Goal: Task Accomplishment & Management: Use online tool/utility

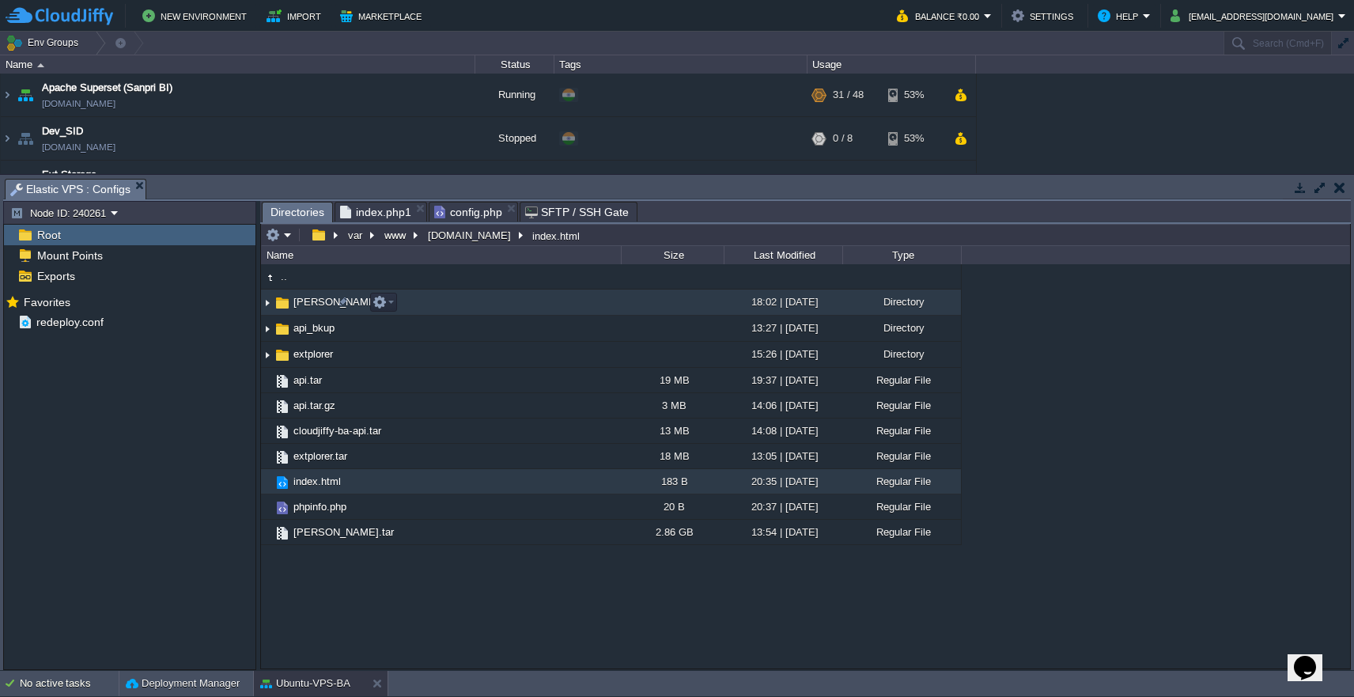
click at [308, 305] on span "[PERSON_NAME]" at bounding box center [336, 301] width 90 height 13
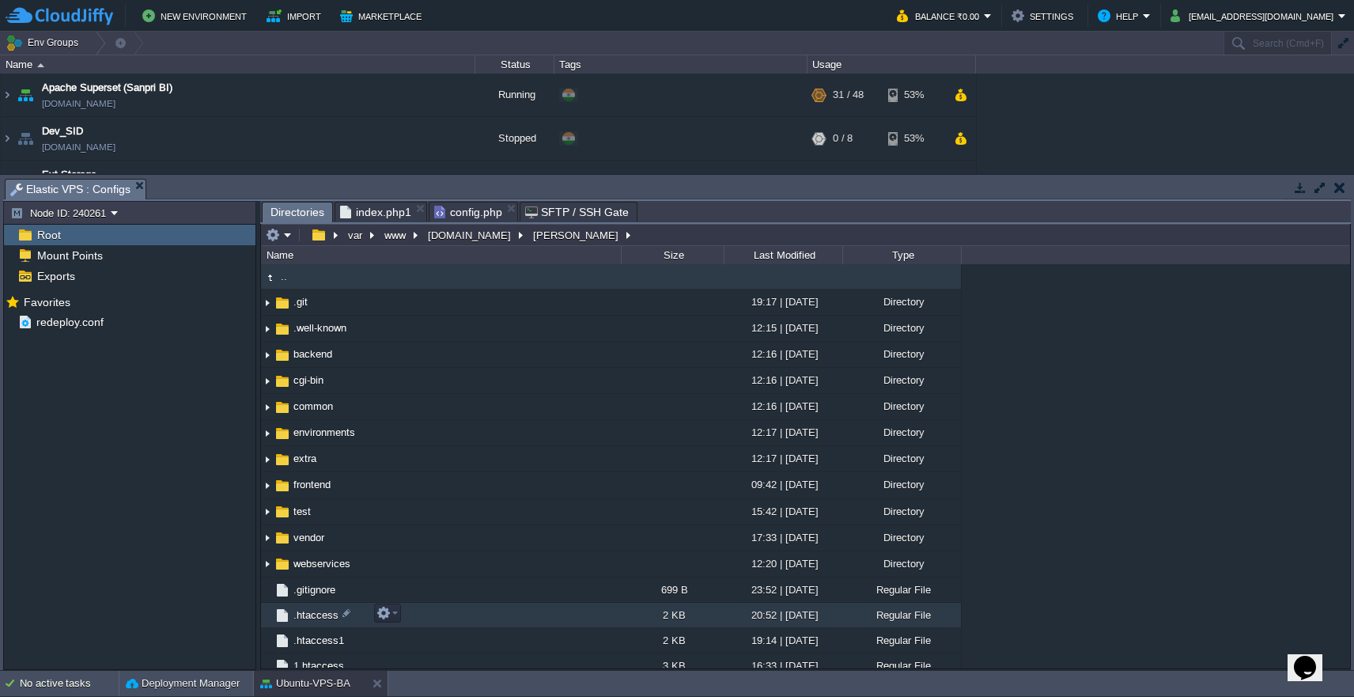
click at [307, 620] on span ".htaccess" at bounding box center [316, 614] width 50 height 13
click at [278, 234] on button "button" at bounding box center [273, 235] width 14 height 14
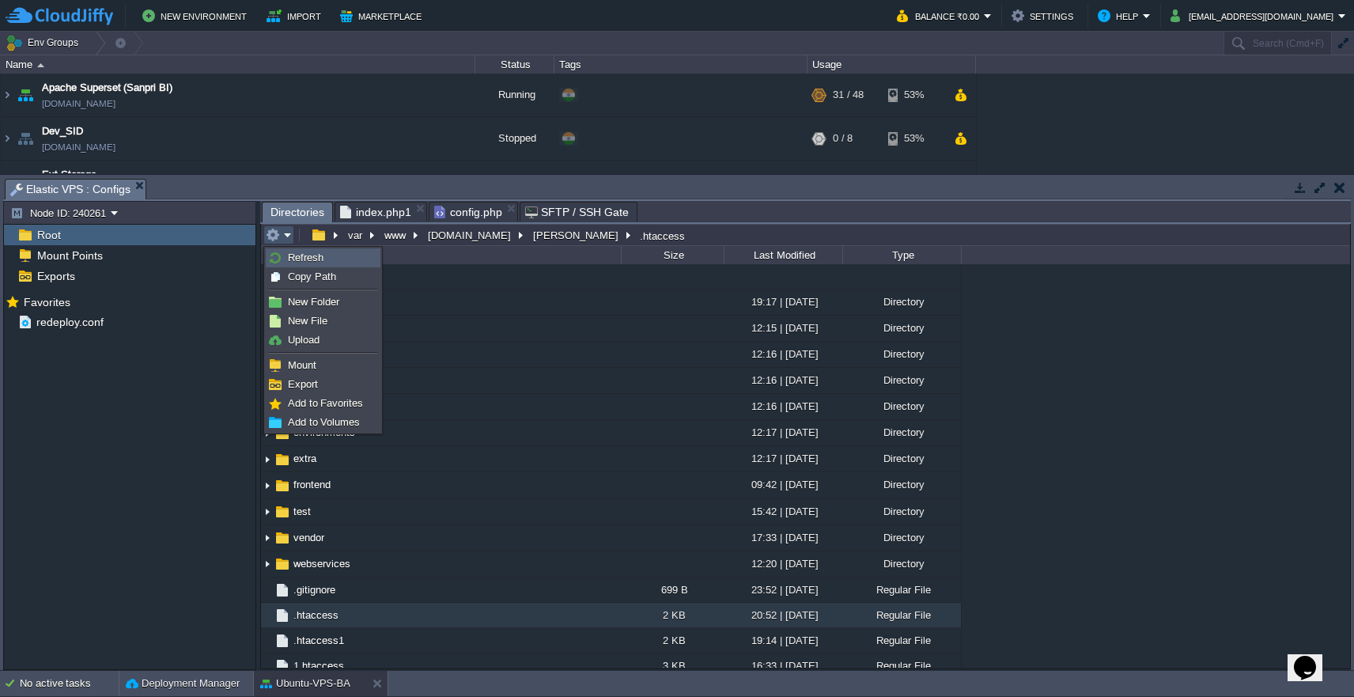
click at [281, 252] on img at bounding box center [275, 257] width 13 height 13
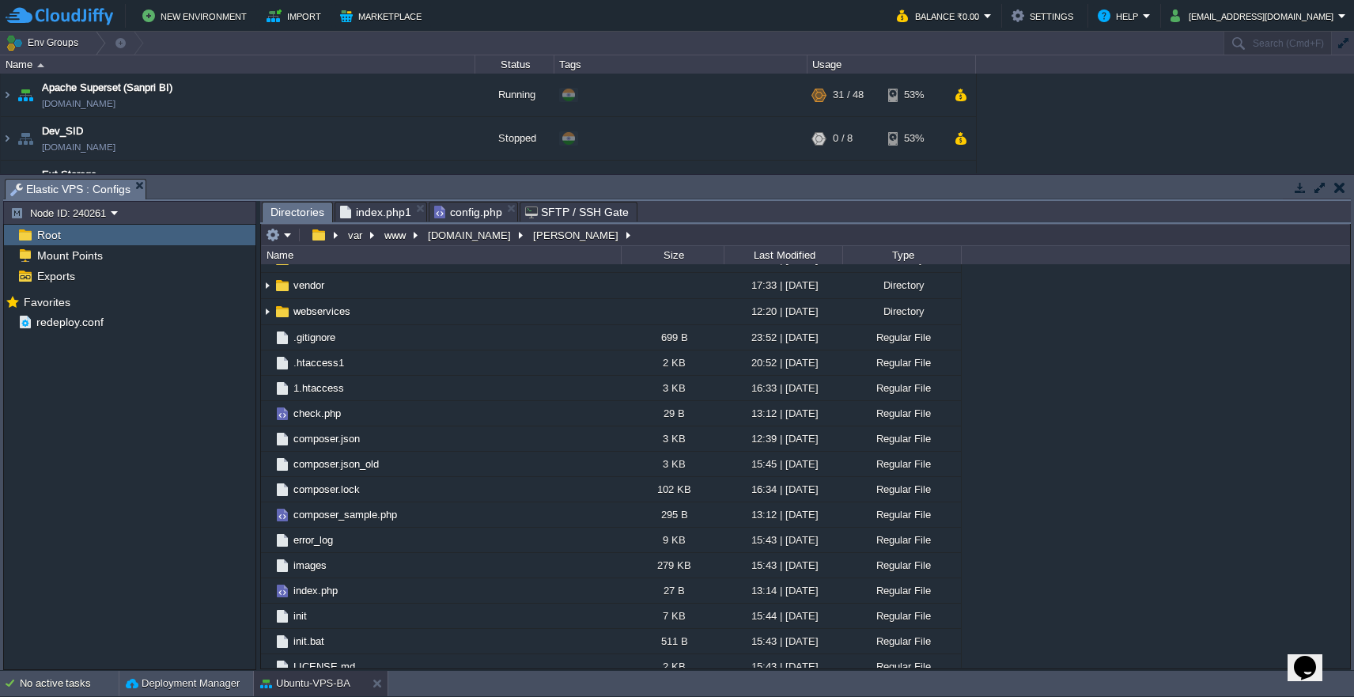
scroll to position [305, 0]
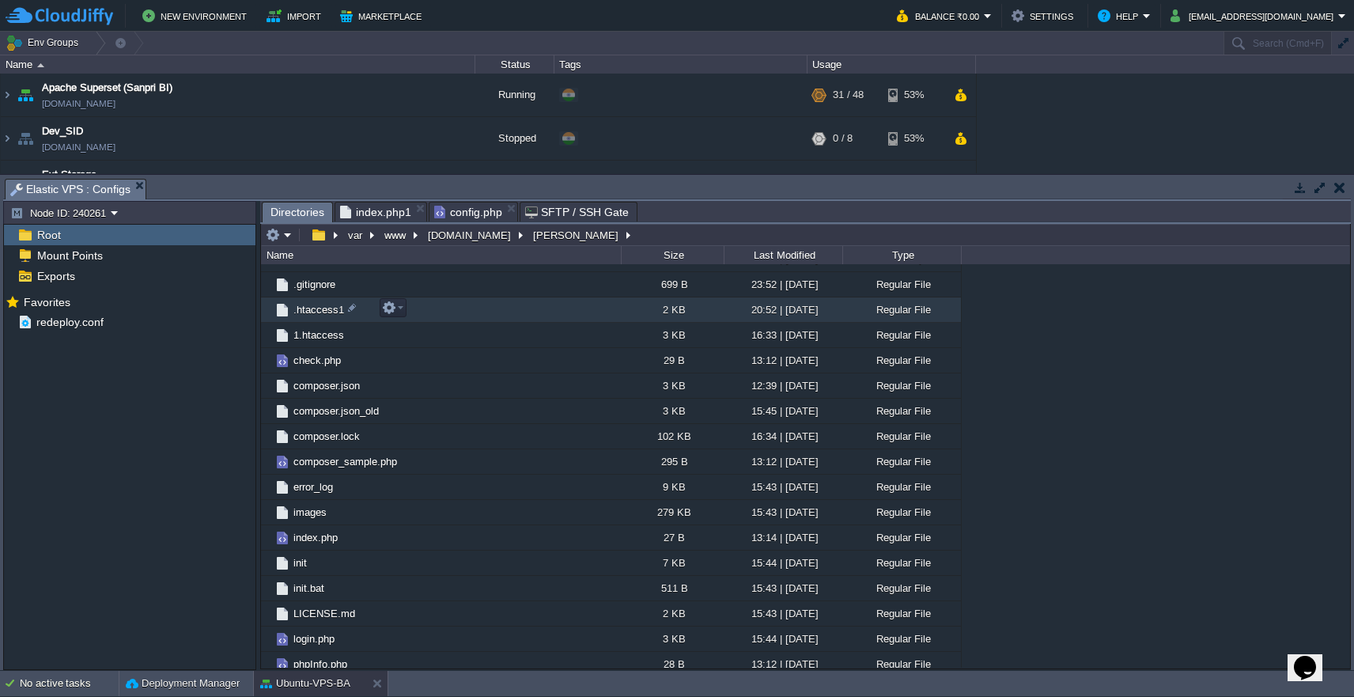
click at [309, 318] on td ".htaccess1" at bounding box center [441, 309] width 360 height 25
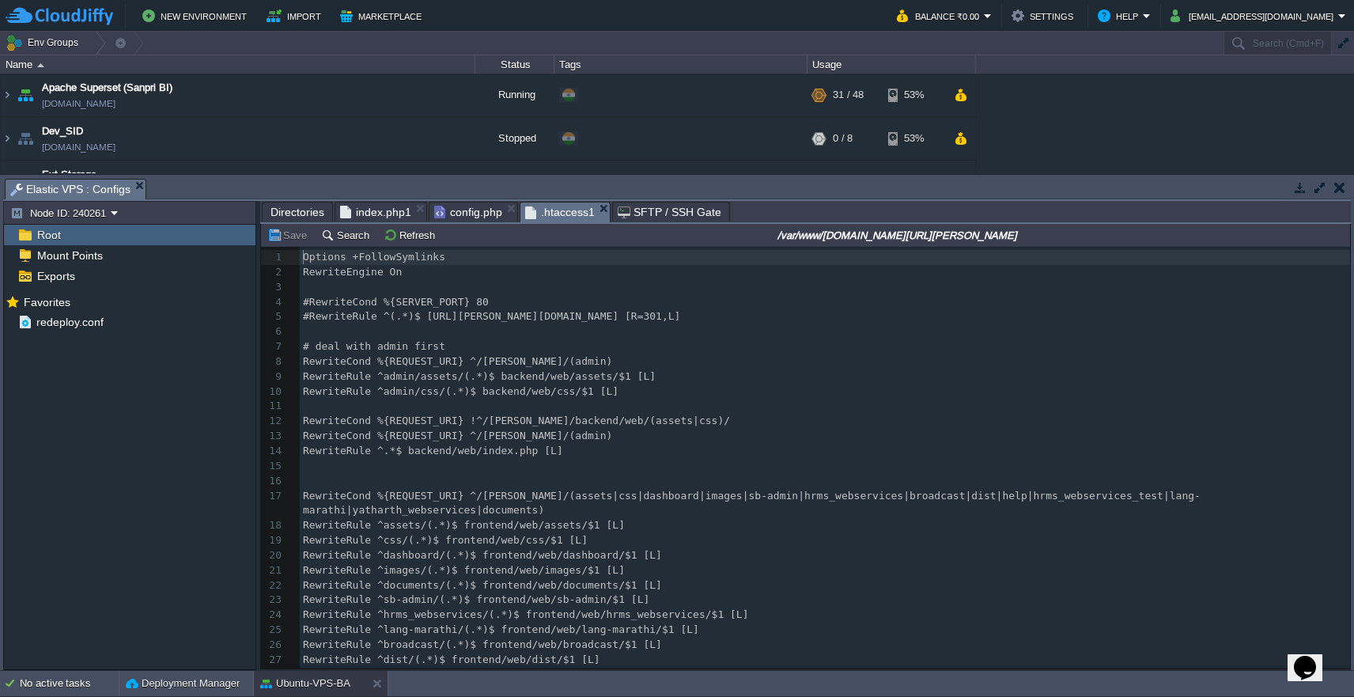
scroll to position [6, 0]
click at [301, 210] on span "Directories" at bounding box center [297, 211] width 54 height 19
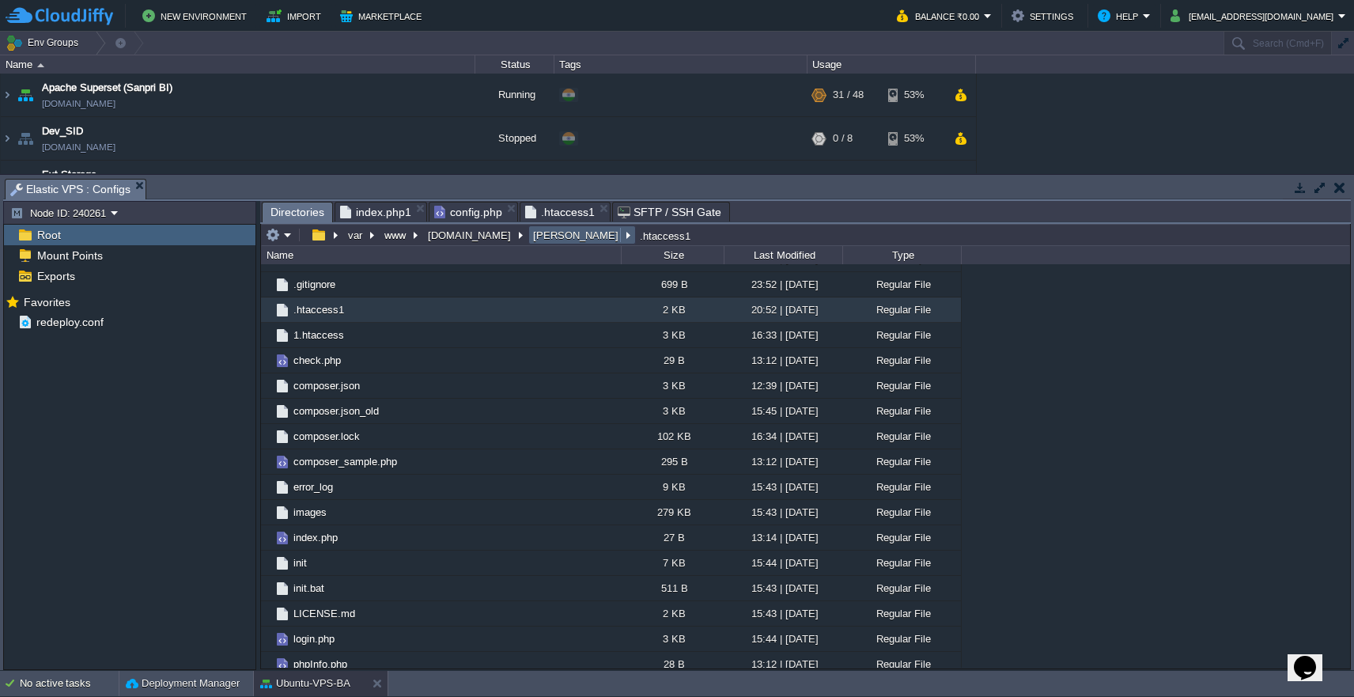
click at [531, 240] on button "[PERSON_NAME]" at bounding box center [577, 235] width 92 height 14
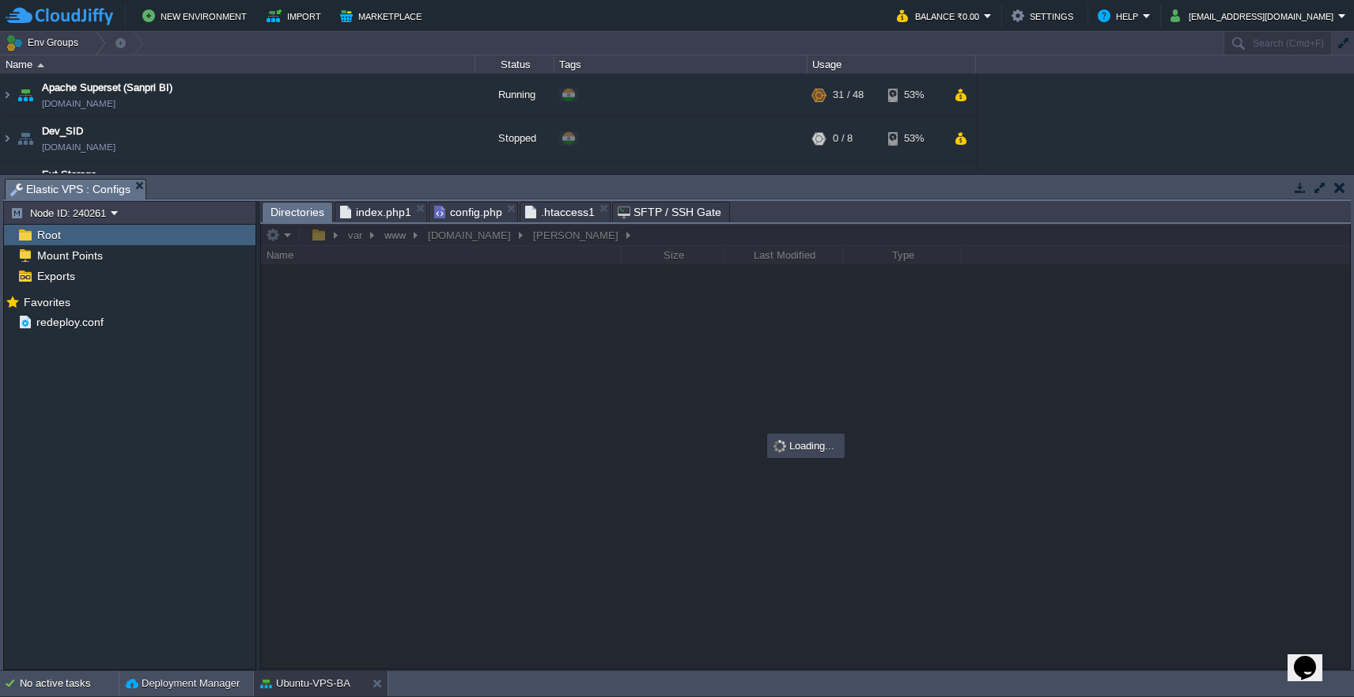
scroll to position [0, 0]
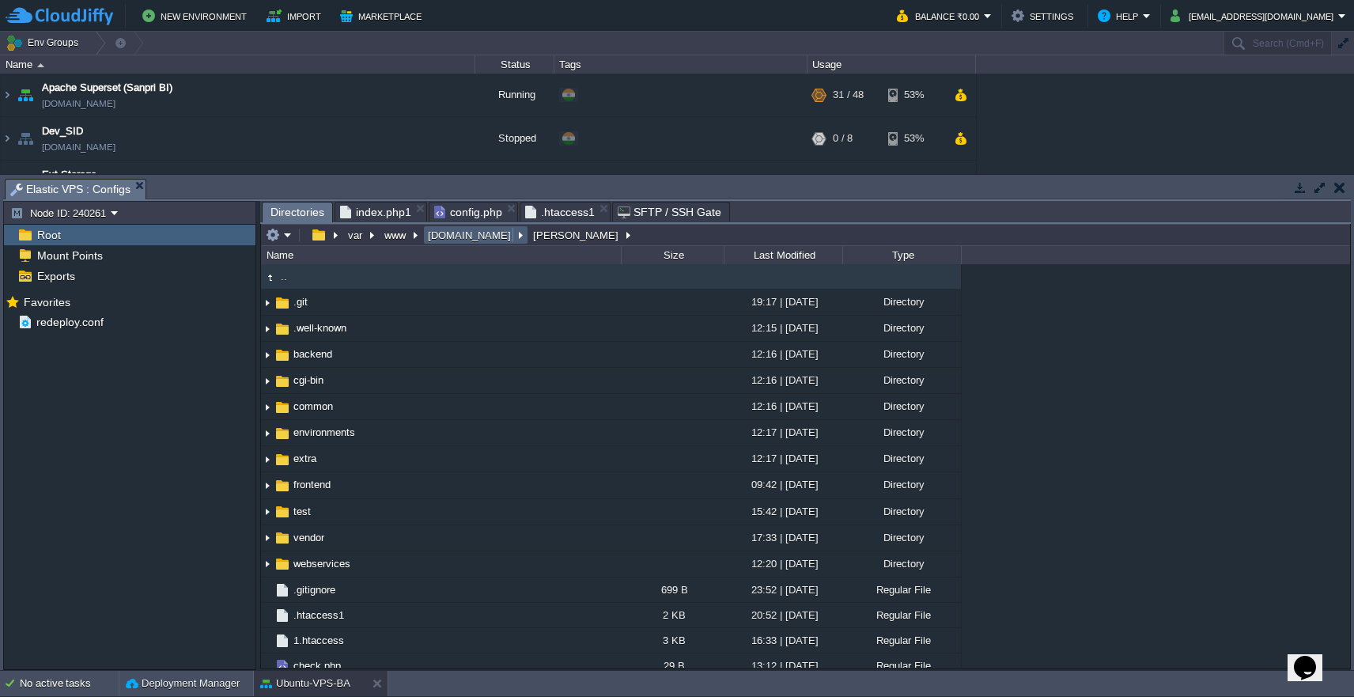
click at [457, 240] on button "[DOMAIN_NAME]" at bounding box center [469, 235] width 89 height 14
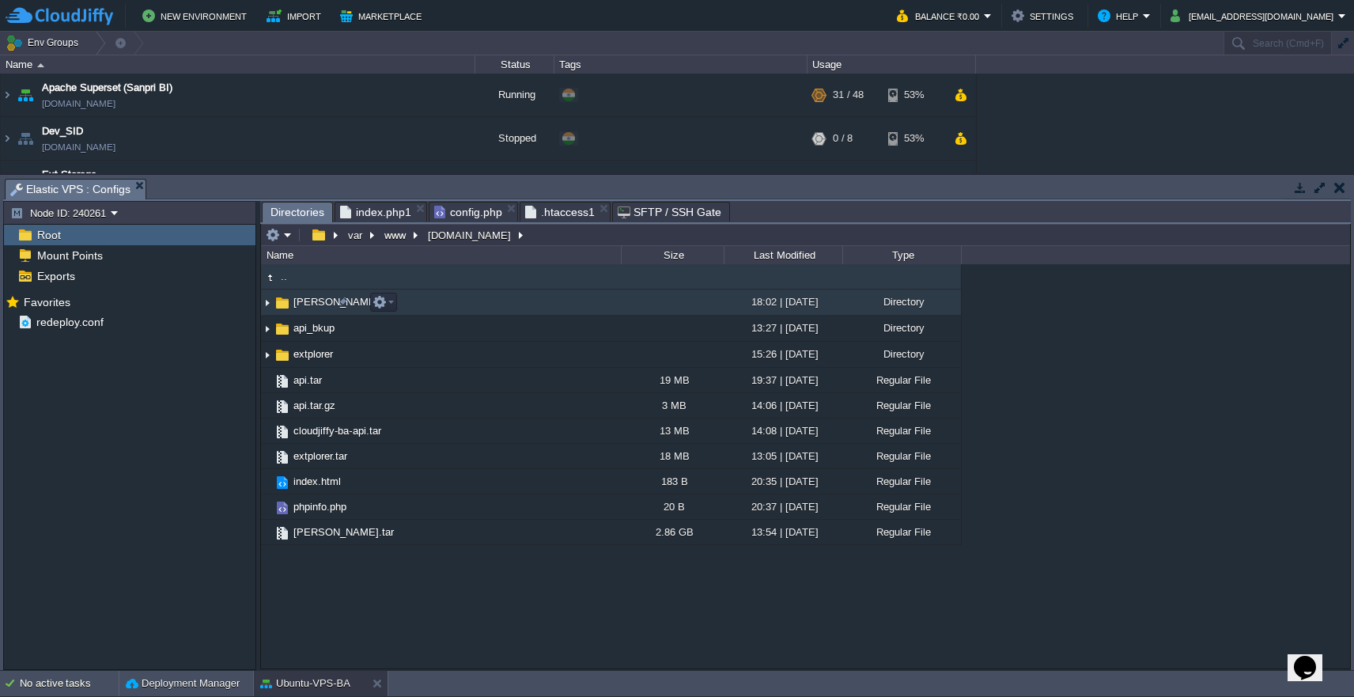
click at [423, 303] on td "[PERSON_NAME]" at bounding box center [441, 302] width 360 height 26
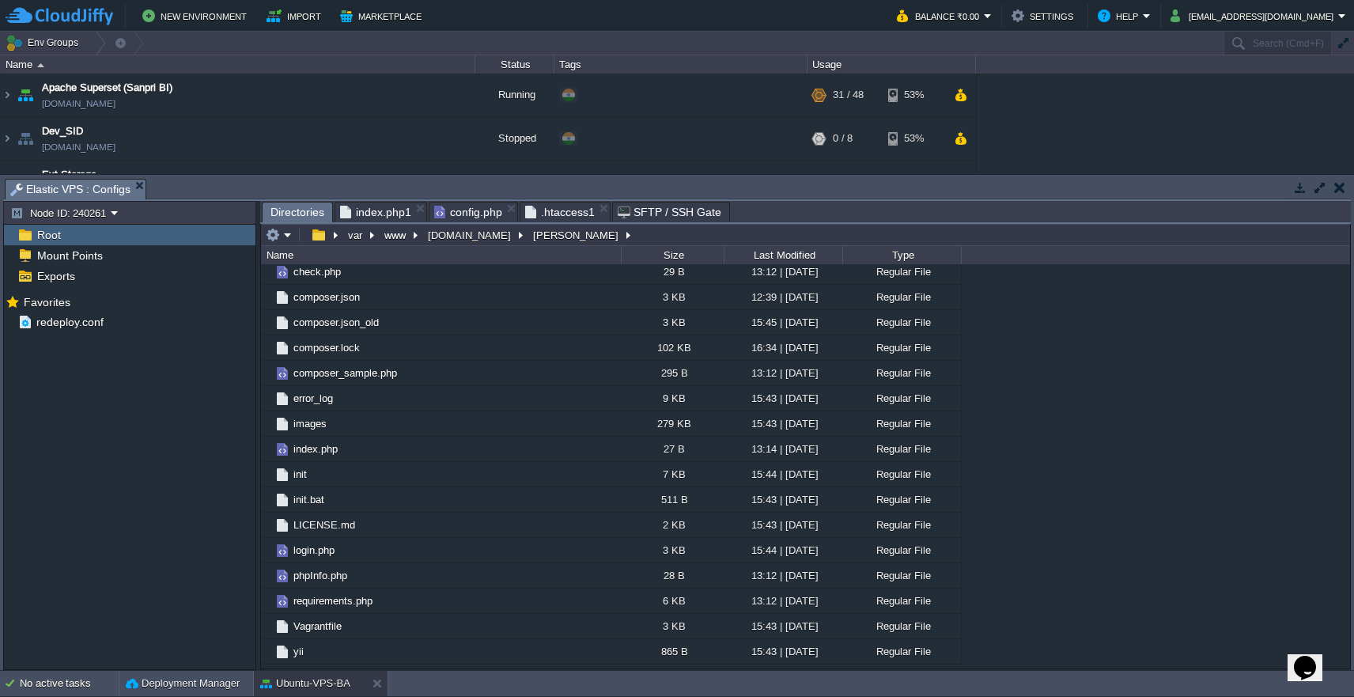
scroll to position [414, 0]
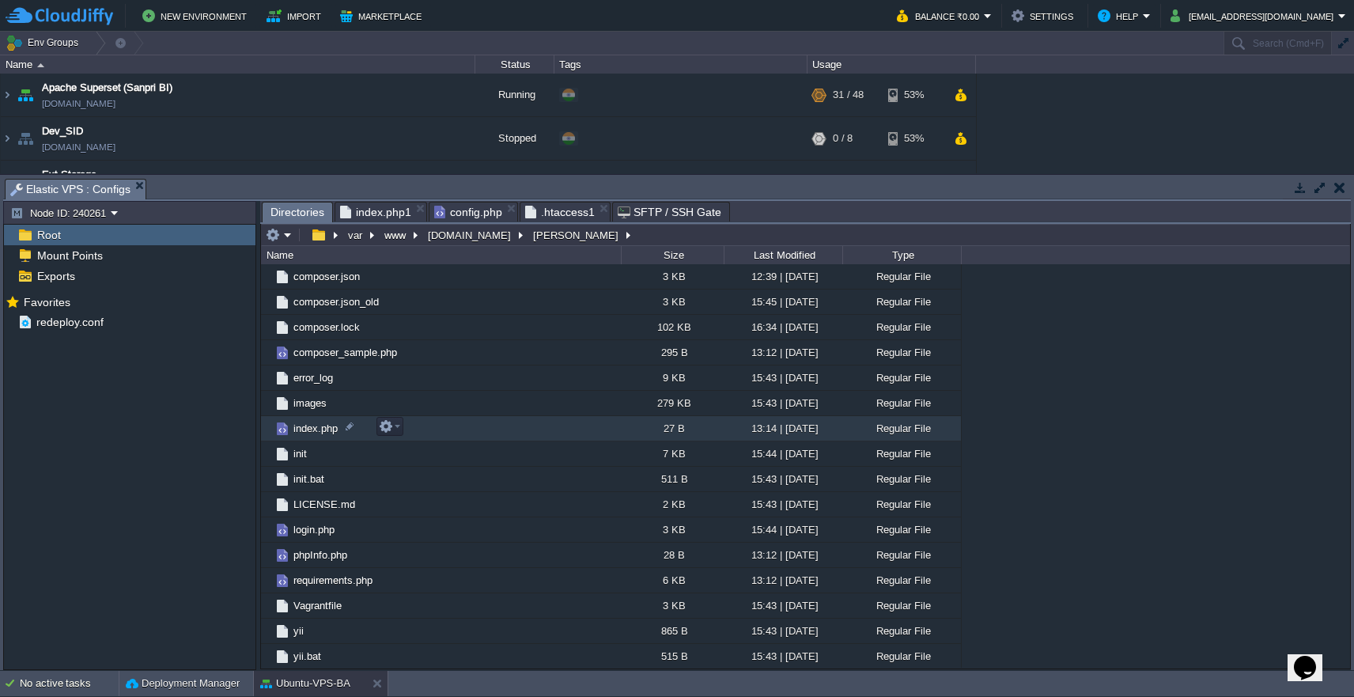
click at [451, 433] on td "index.php" at bounding box center [441, 428] width 360 height 25
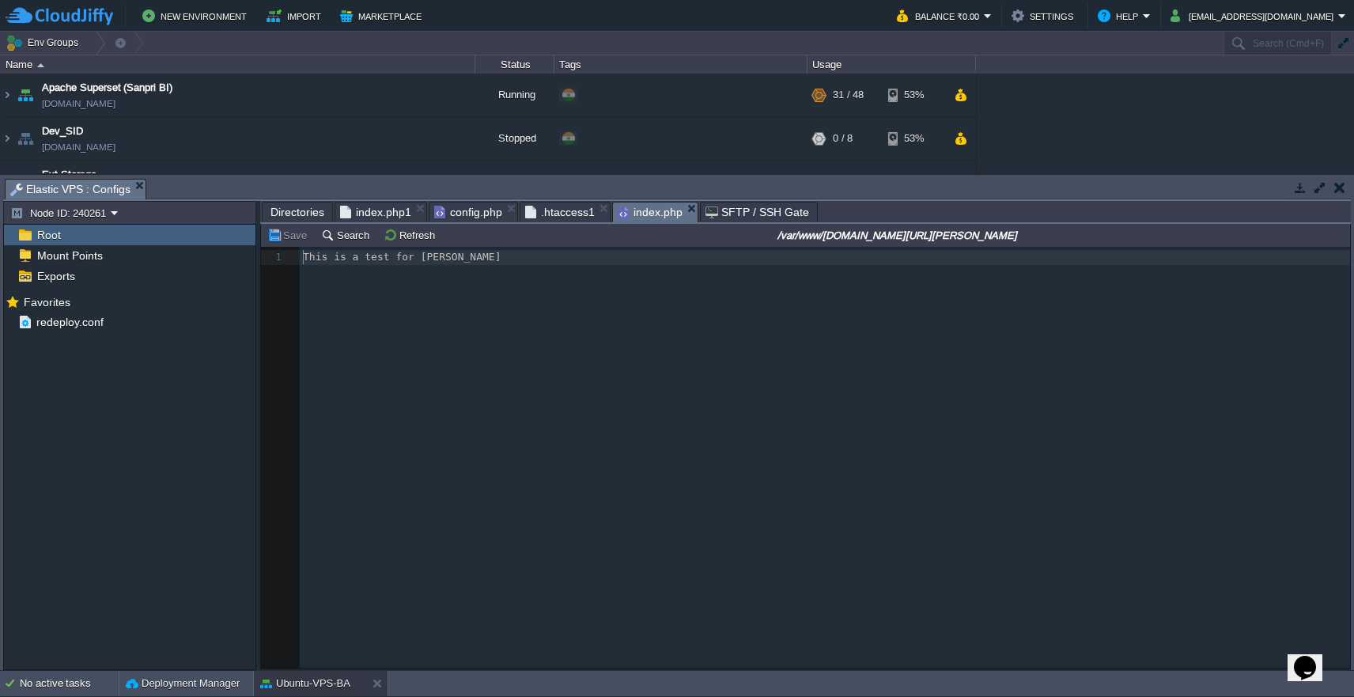
scroll to position [6, 0]
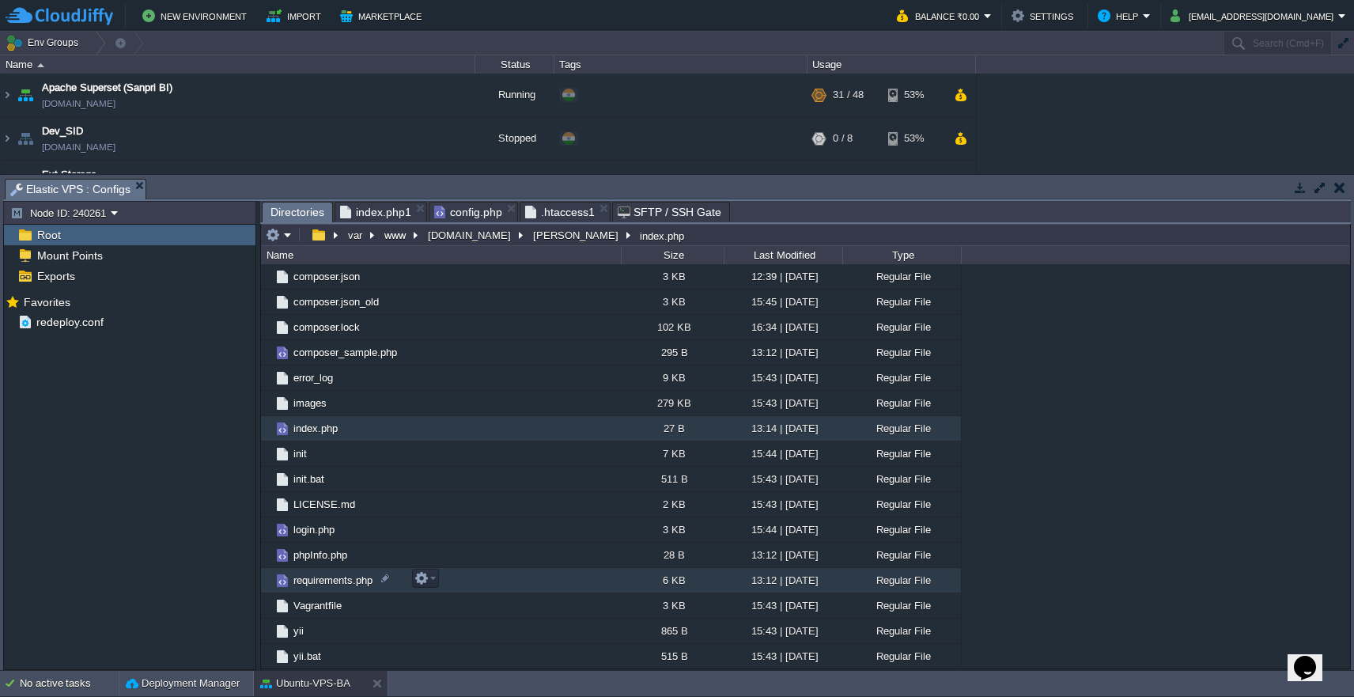
click at [478, 582] on td "requirements.php" at bounding box center [441, 580] width 360 height 25
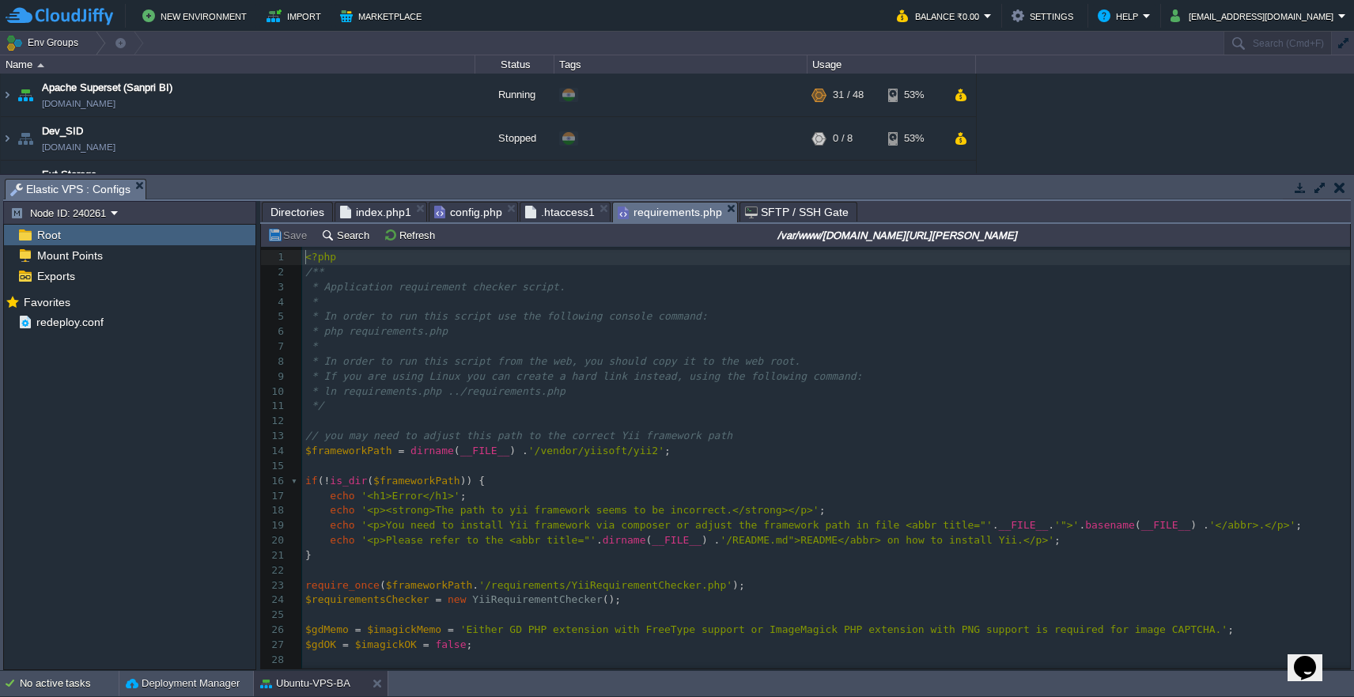
click at [875, 463] on pre "​" at bounding box center [826, 466] width 1048 height 15
type input "[PERSON_NAME]"
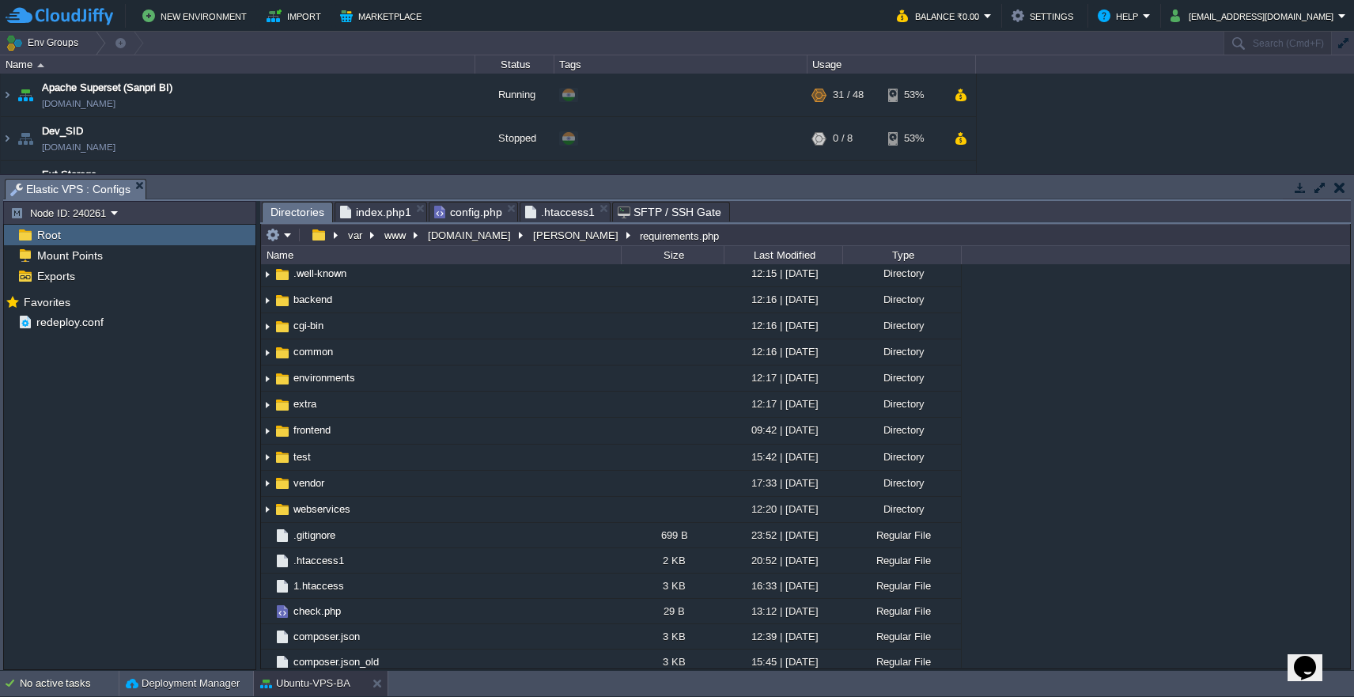
scroll to position [61, 0]
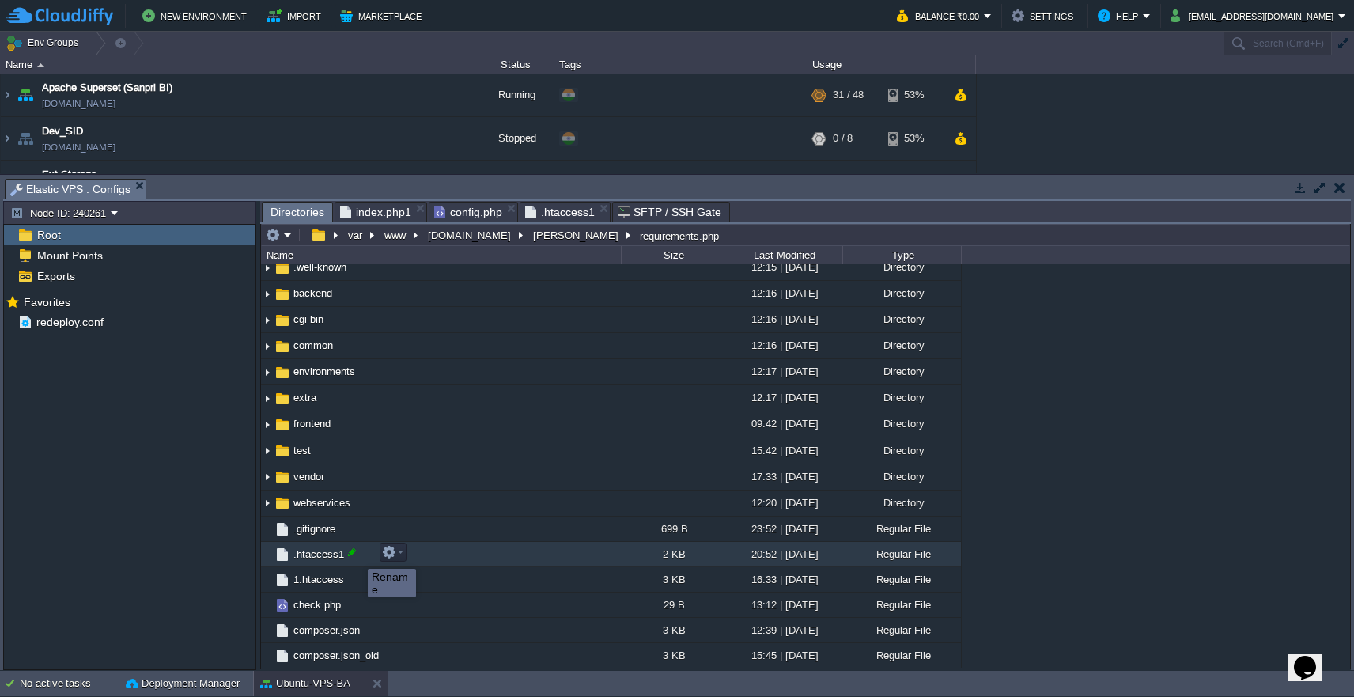
click at [355, 554] on div at bounding box center [352, 552] width 14 height 14
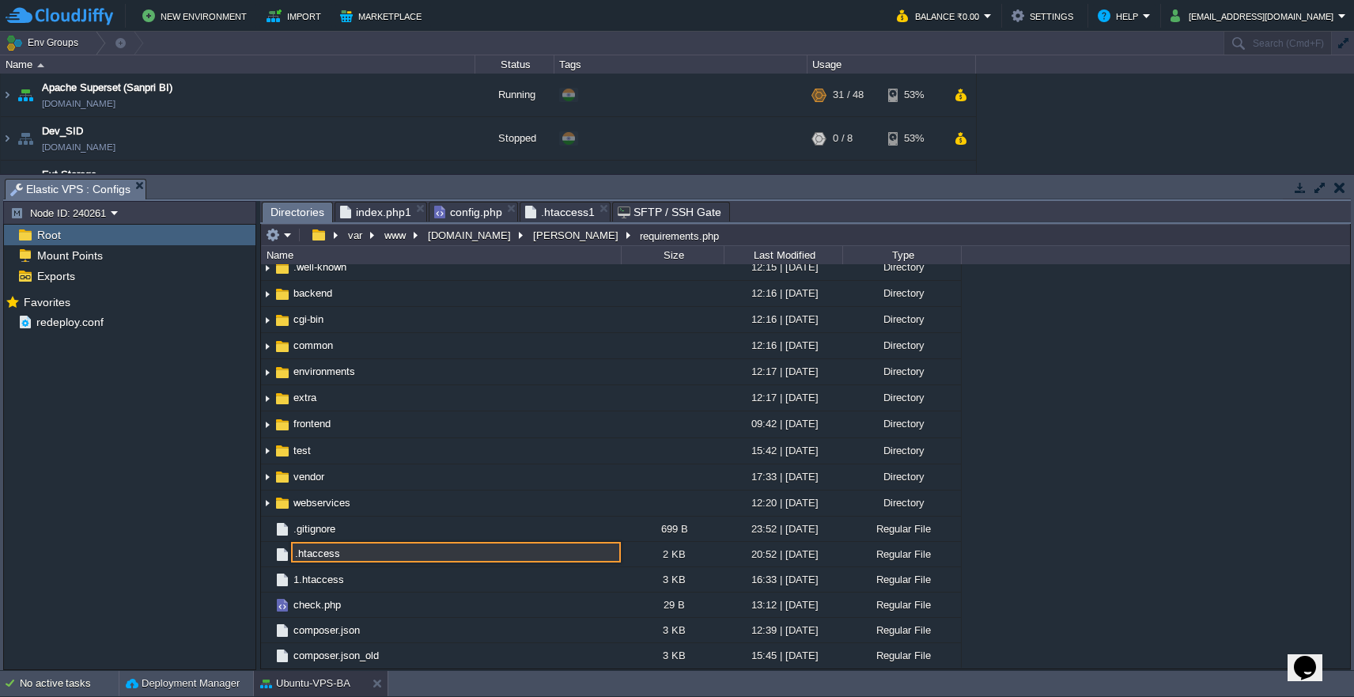
type input ".htaccess"
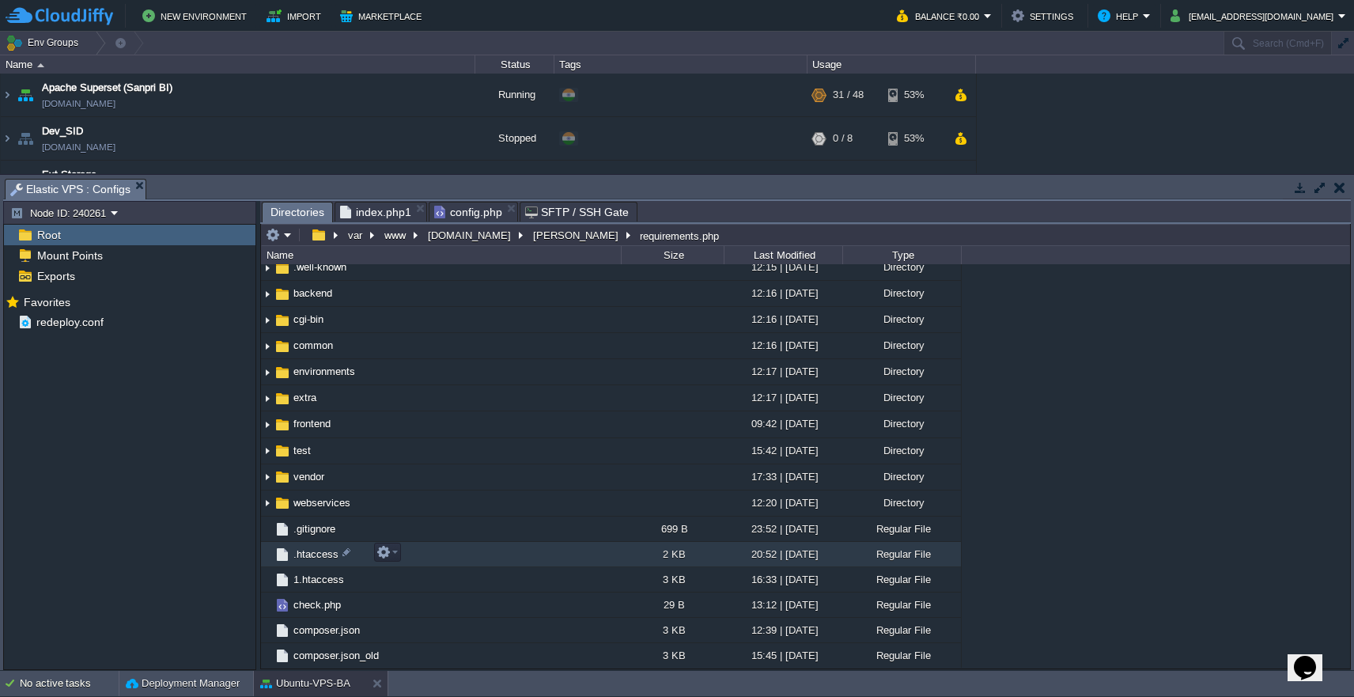
click at [312, 557] on span ".htaccess" at bounding box center [316, 553] width 50 height 13
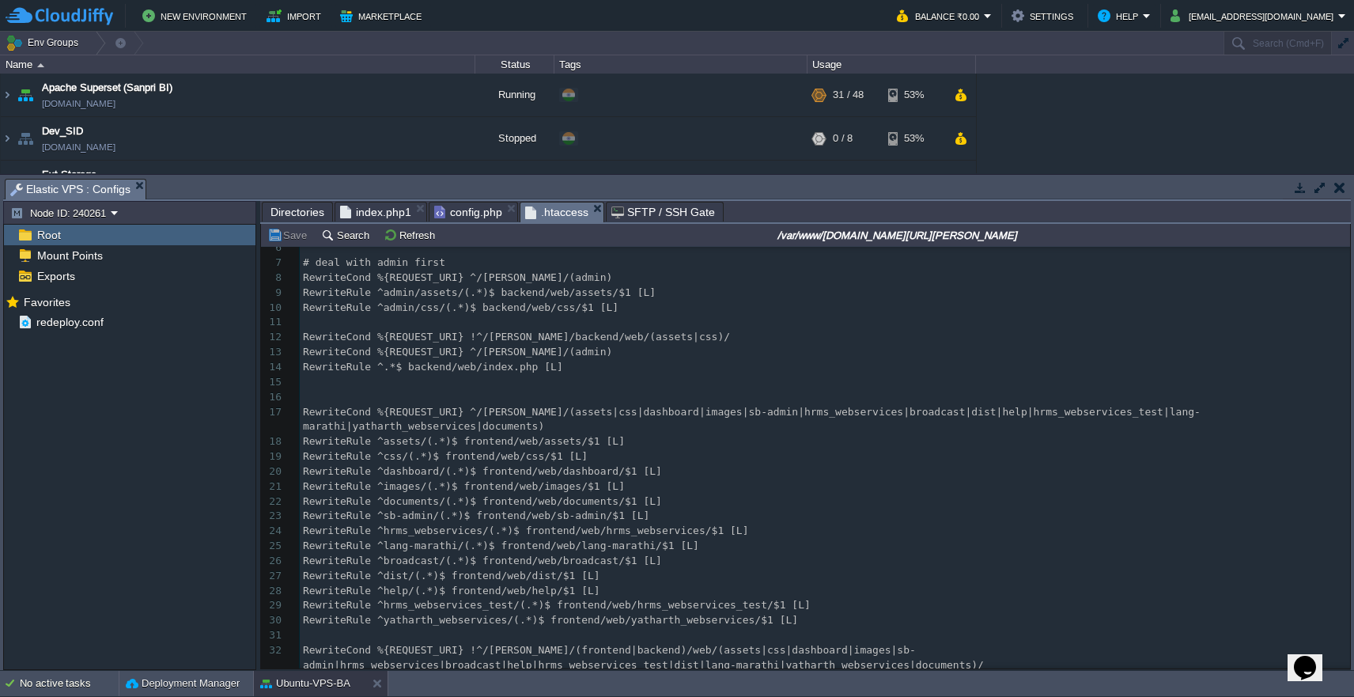
scroll to position [153, 0]
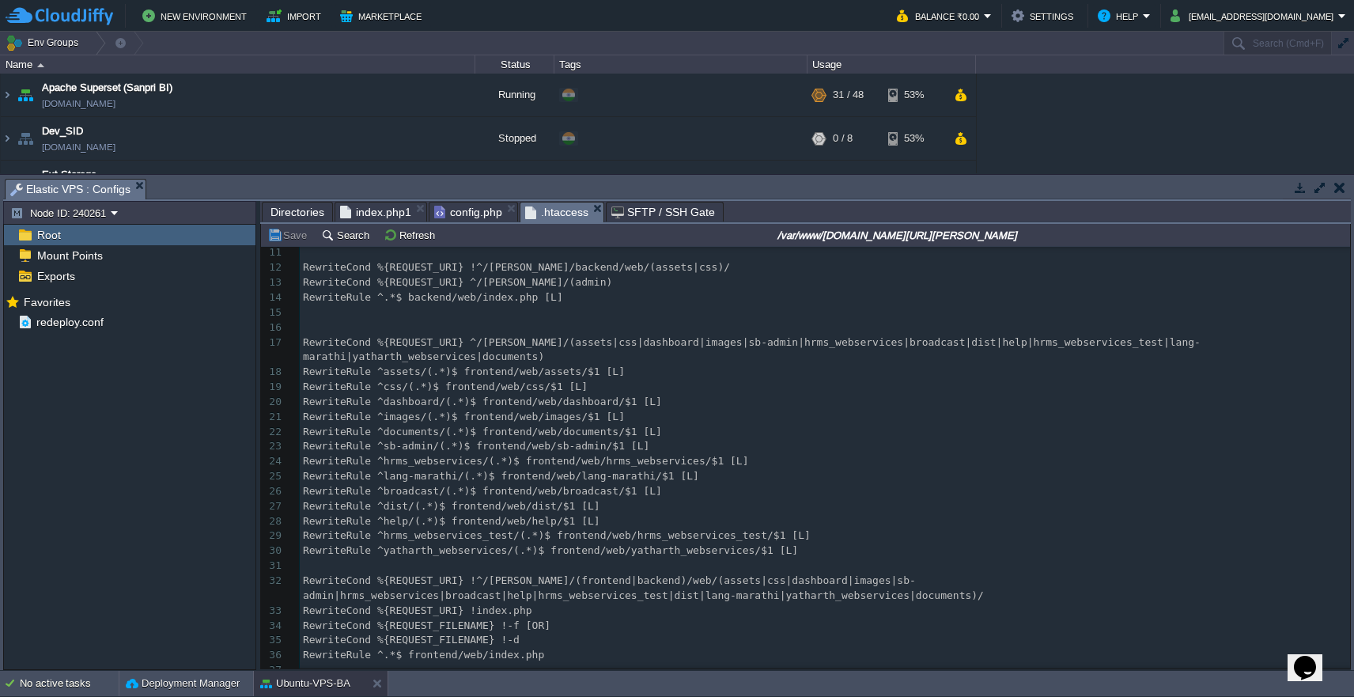
click at [934, 678] on pre "Options -Indexes" at bounding box center [825, 685] width 1050 height 15
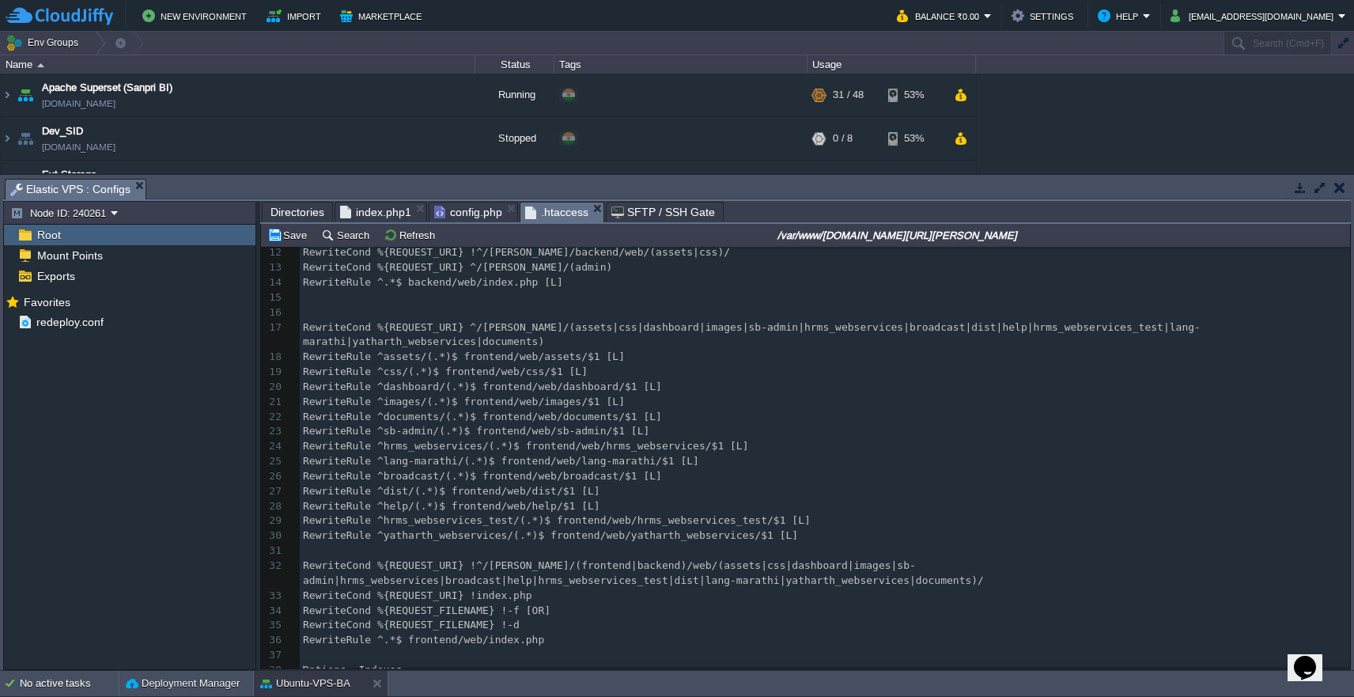
scroll to position [183, 0]
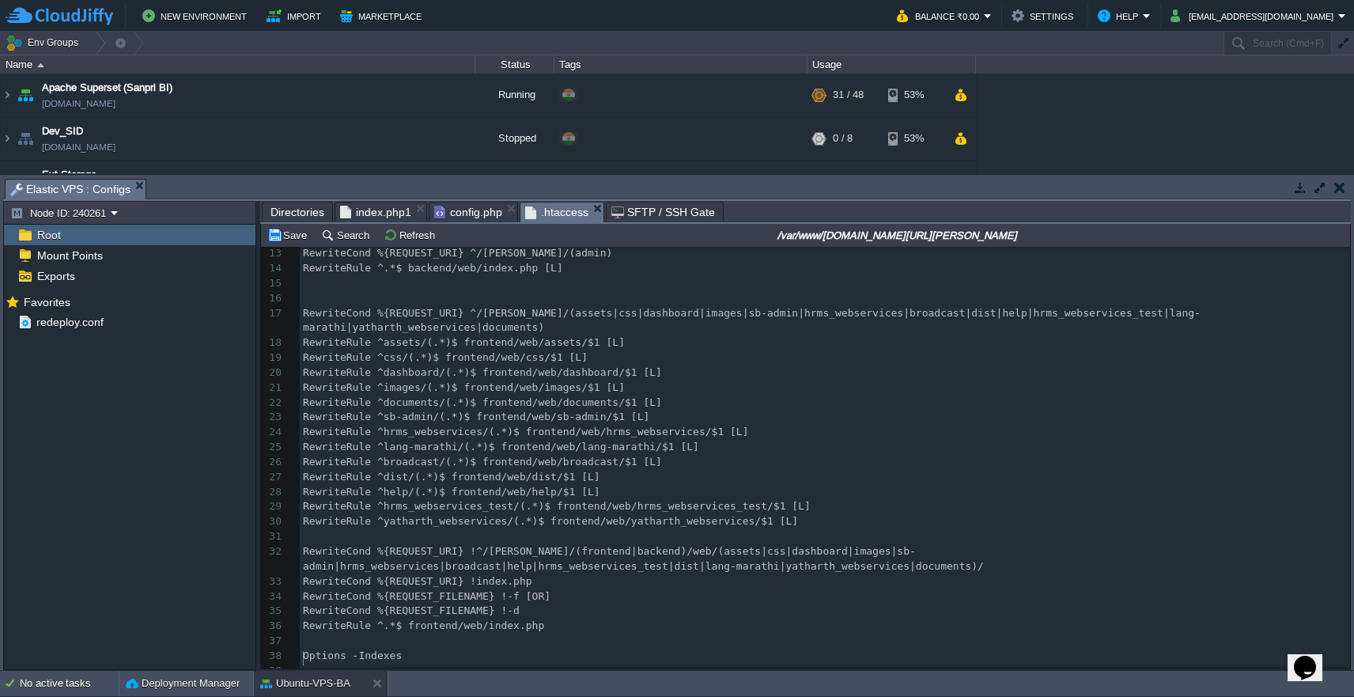
click at [670, 483] on div "xxxxxxxxxx 1 Options +FollowSymlinks 2 RewriteEngine On 3 ​ 4 #RewriteCond %{SE…" at bounding box center [825, 380] width 1050 height 626
type textarea "-"
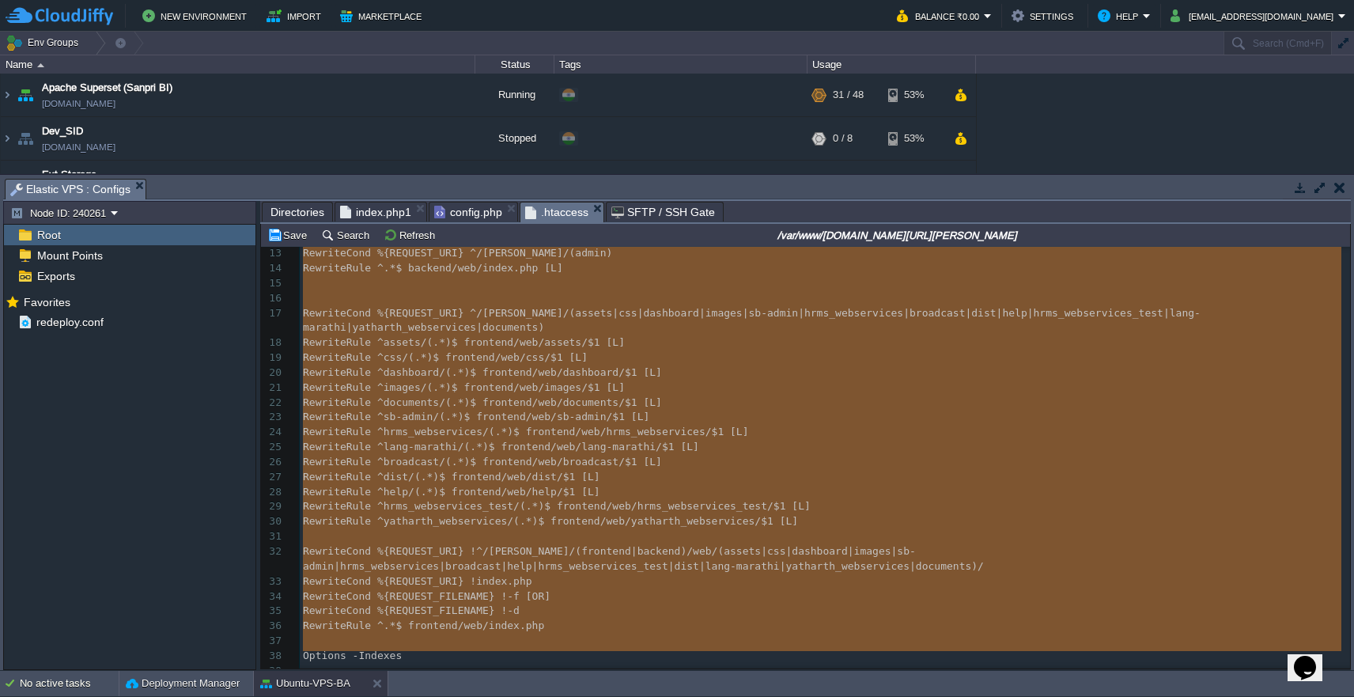
scroll to position [254, 0]
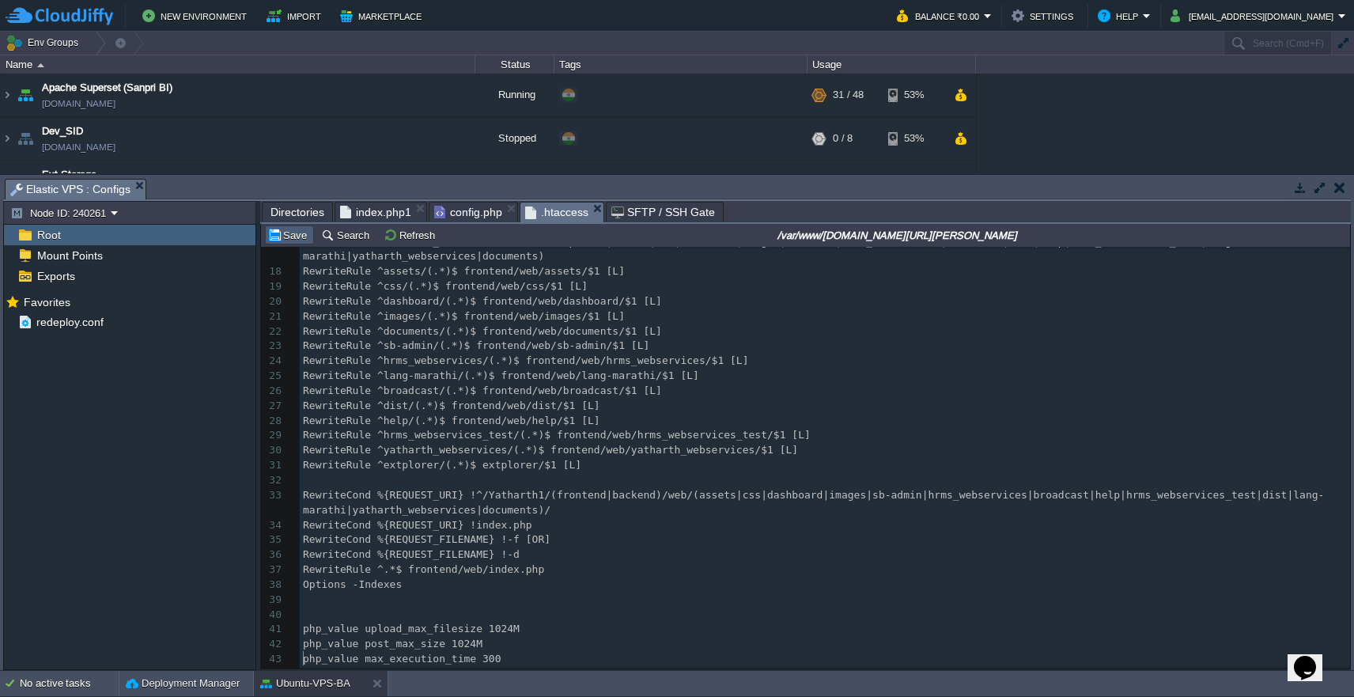
click at [287, 240] on button "Save" at bounding box center [289, 235] width 44 height 14
click at [291, 215] on span "Directories" at bounding box center [297, 211] width 54 height 19
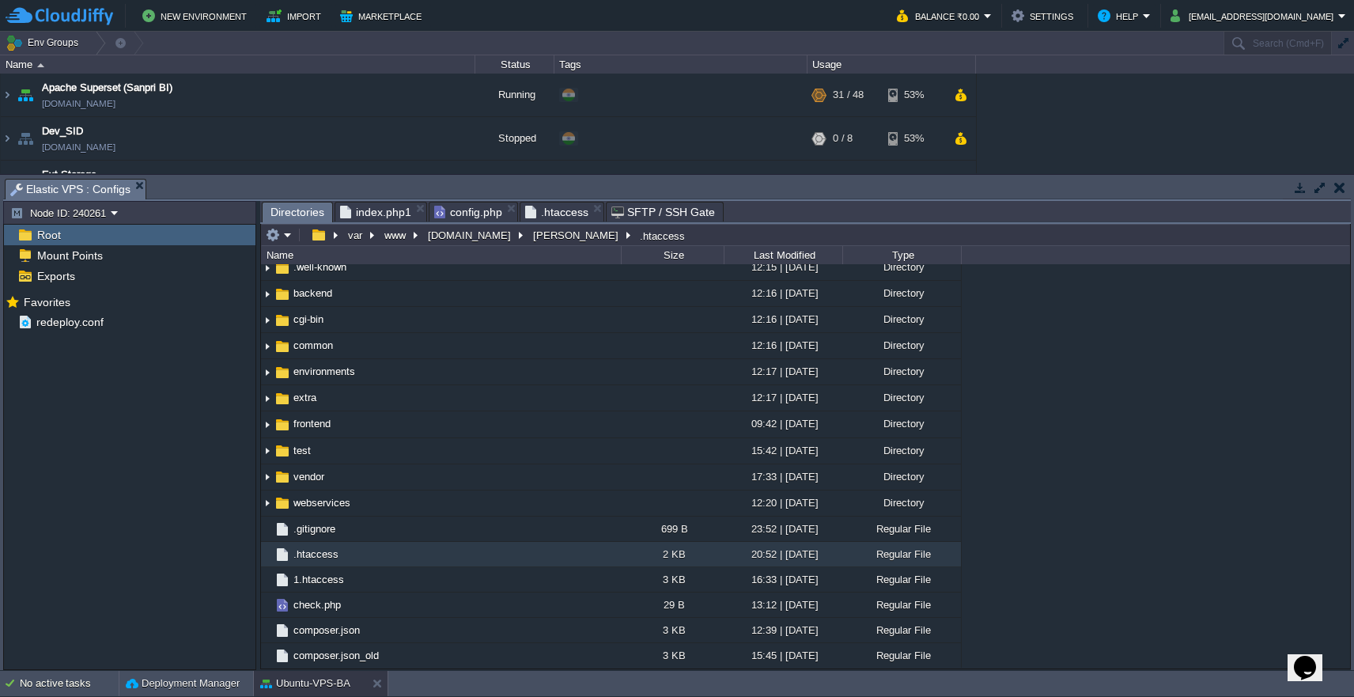
scroll to position [0, 0]
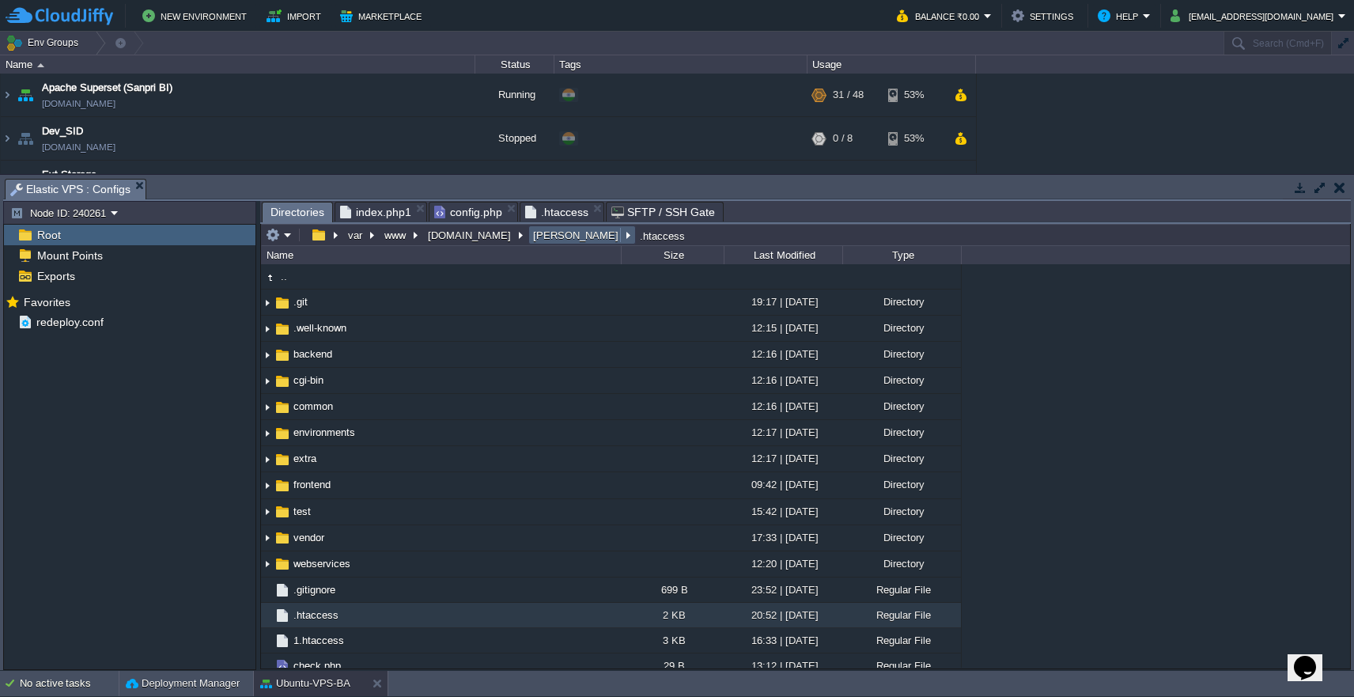
click at [531, 235] on button "[PERSON_NAME]" at bounding box center [577, 235] width 92 height 14
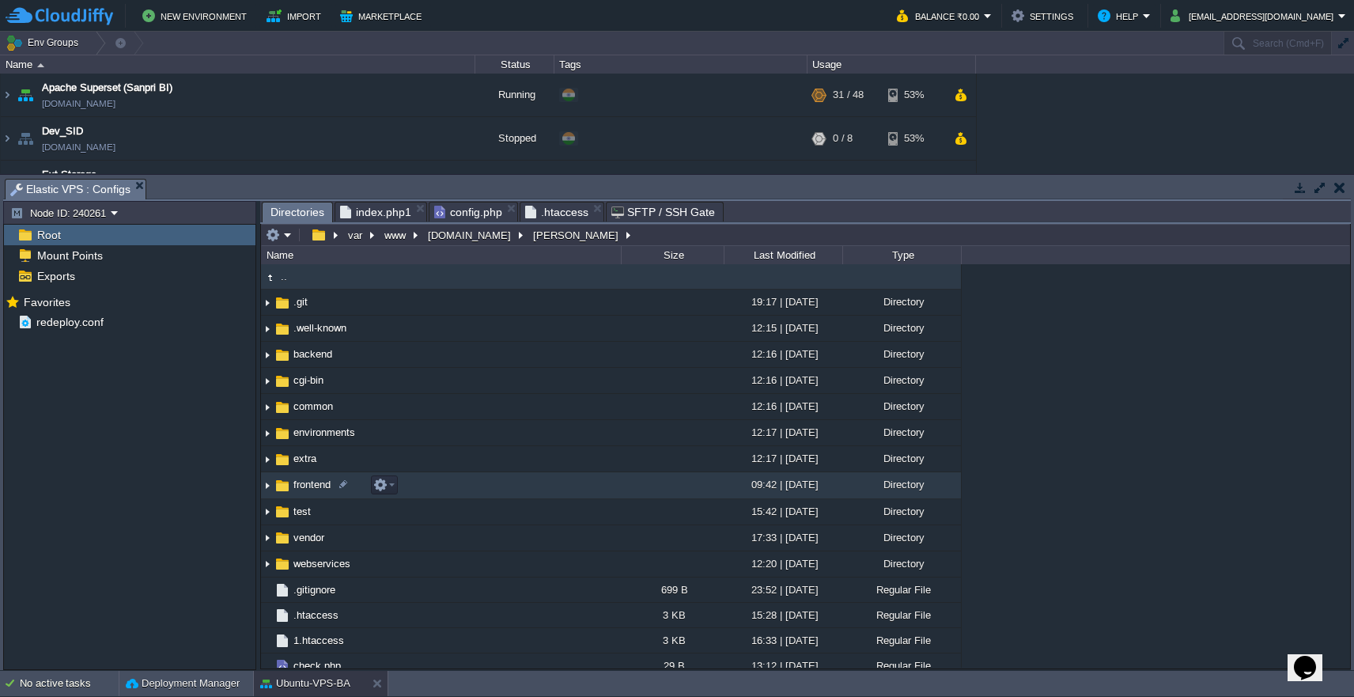
click at [319, 489] on span "frontend" at bounding box center [312, 484] width 42 height 13
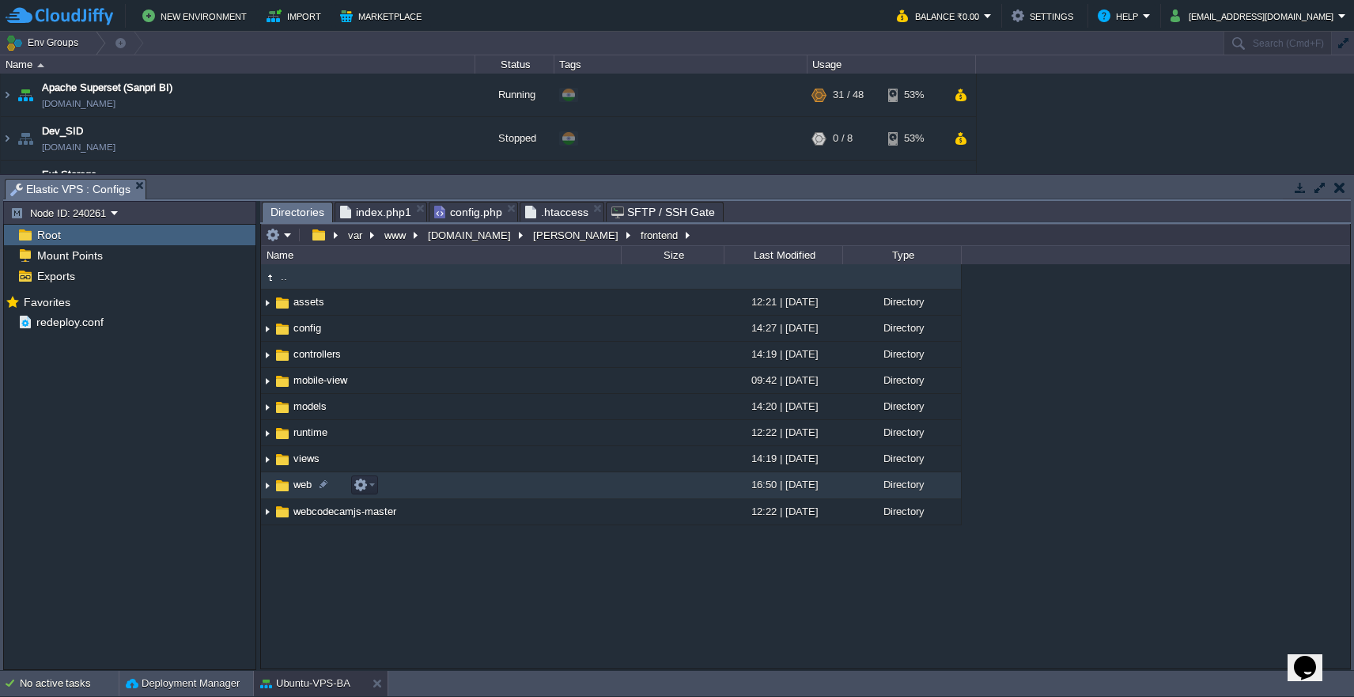
click at [291, 483] on span "web" at bounding box center [302, 484] width 23 height 13
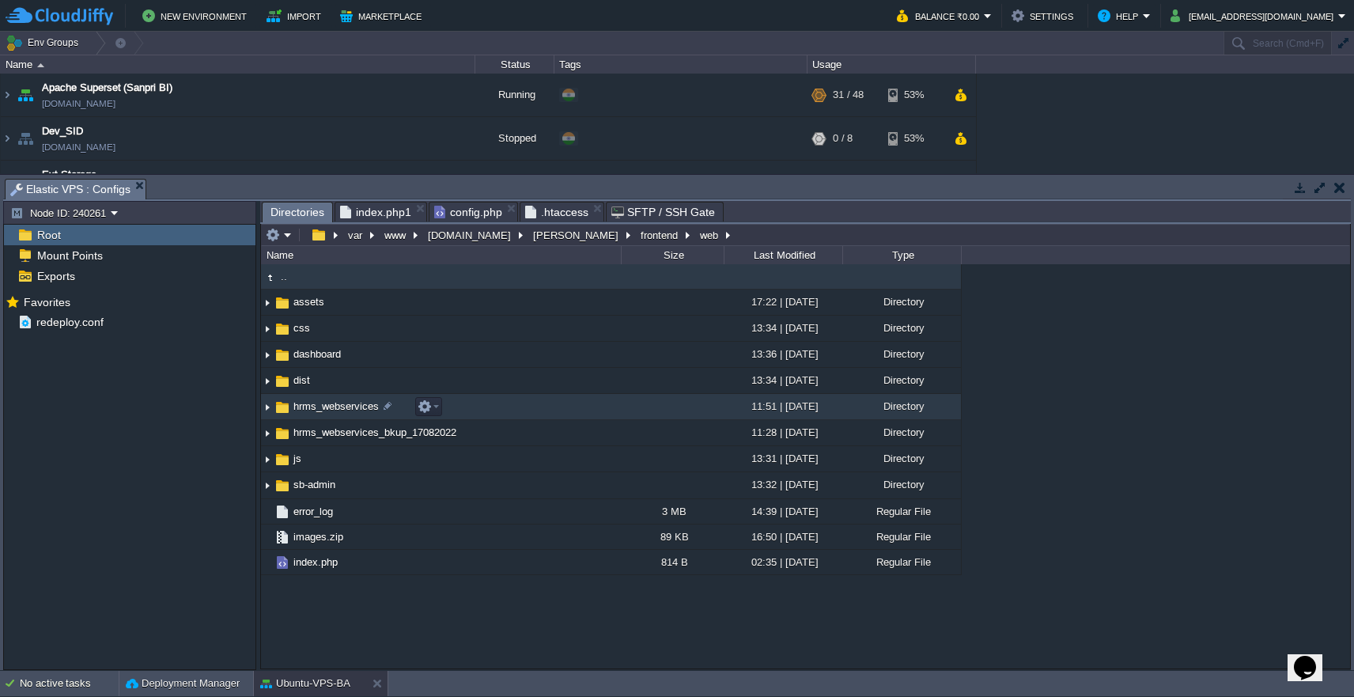
click at [324, 415] on td "hrms_webservices" at bounding box center [441, 407] width 360 height 26
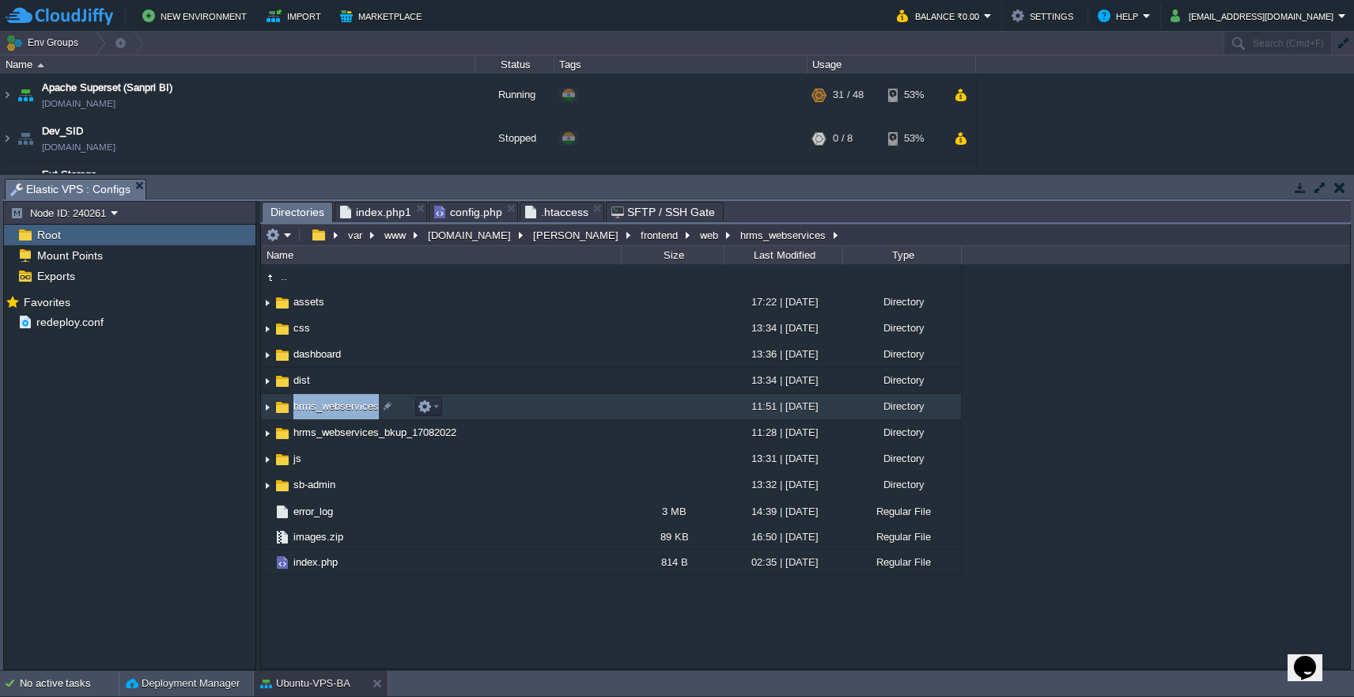
click at [324, 415] on td "hrms_webservices" at bounding box center [441, 407] width 360 height 26
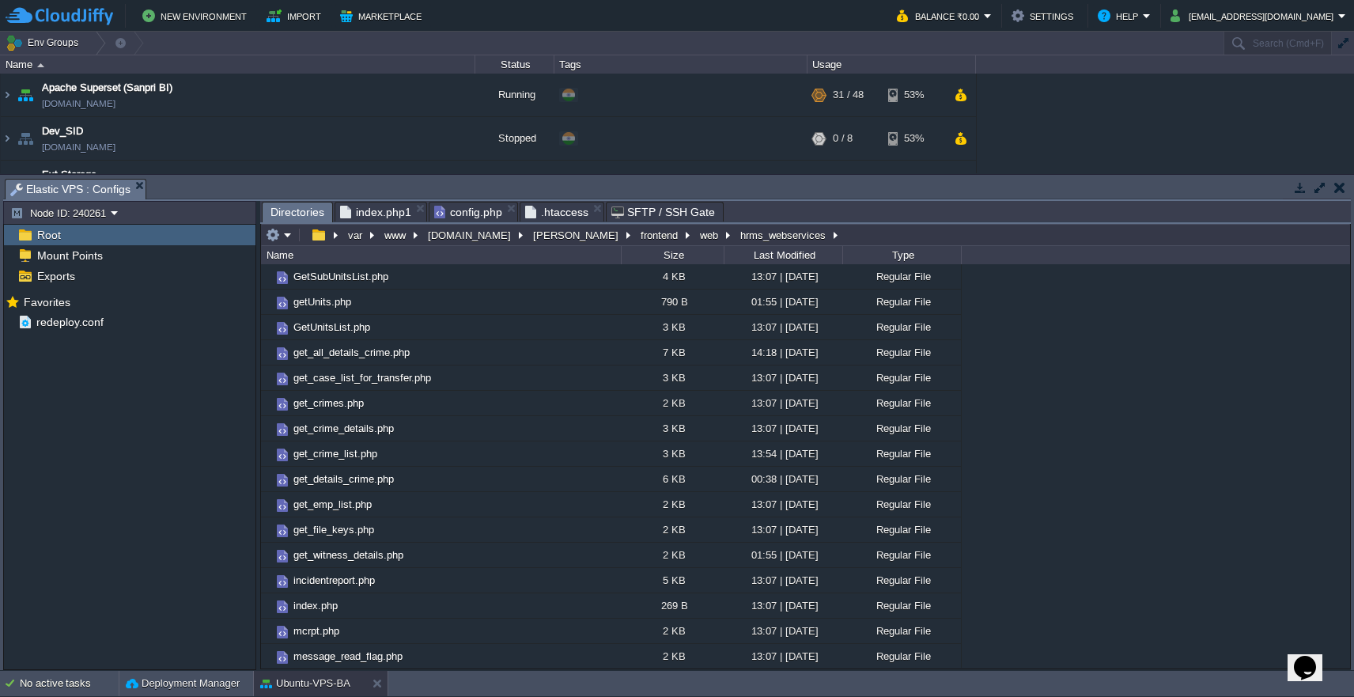
scroll to position [1007, 0]
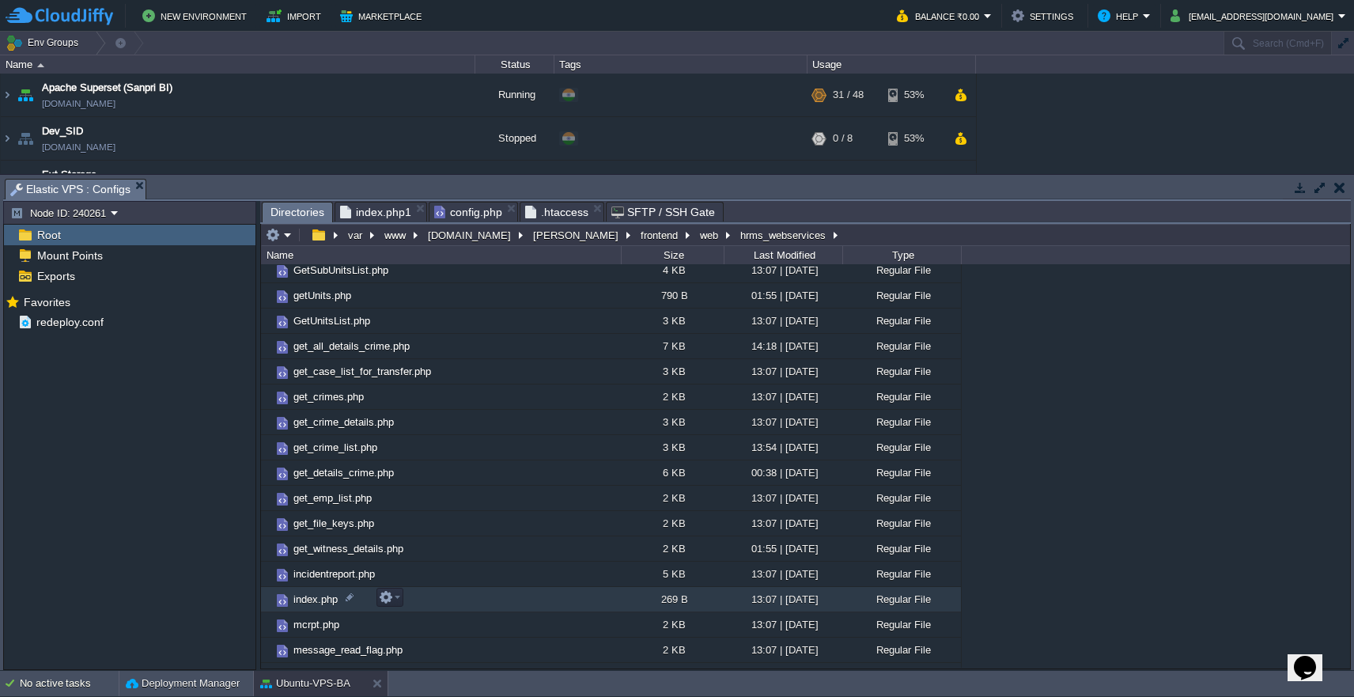
click at [306, 603] on span "index.php" at bounding box center [315, 598] width 49 height 13
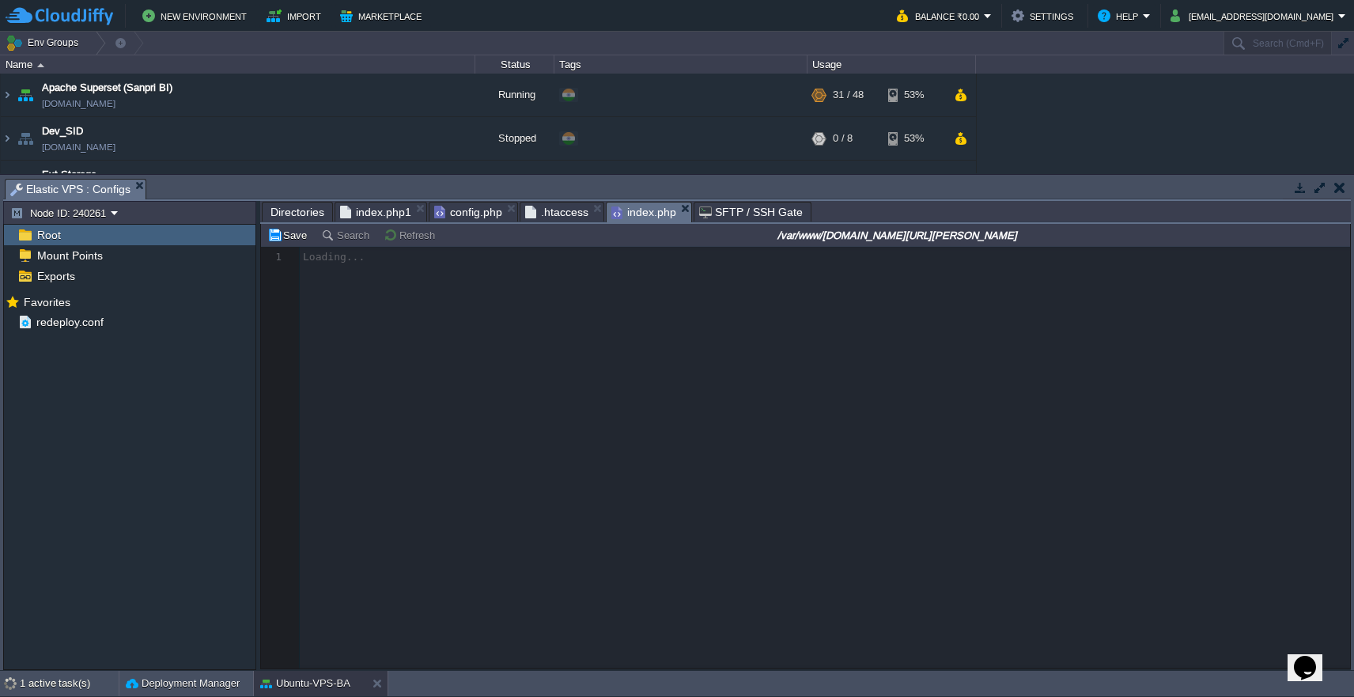
scroll to position [6, 0]
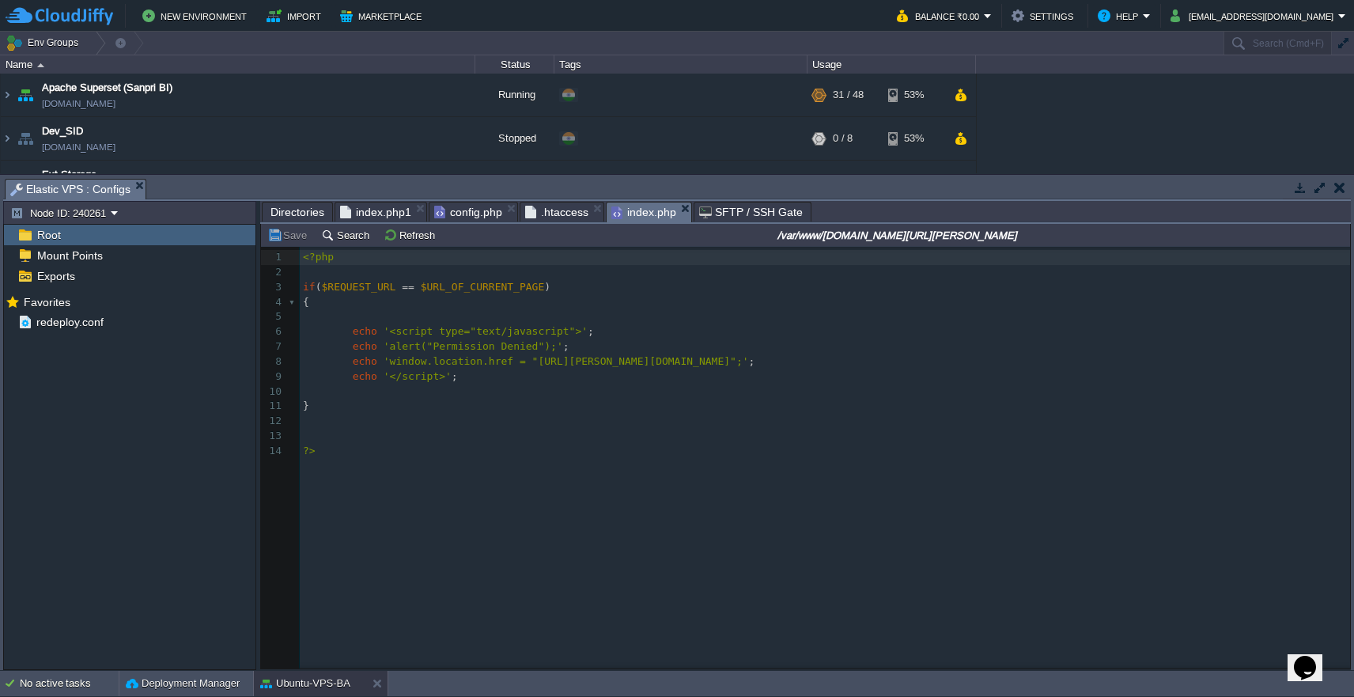
click at [613, 359] on div "14 1 <?php 2 ​ 3 if ( $REQUEST_URL == $URL_OF_CURRENT_PAGE ) 4 { 5 6 echo '<scr…" at bounding box center [828, 354] width 1056 height 209
type textarea "[PERSON_NAME]"
click at [737, 361] on div "xxxxxxxxxx 1 <?php 2 ​ 3 if ( $REQUEST_URL == $URL_OF_CURRENT_PAGE ) 4 { 5 6 ec…" at bounding box center [828, 354] width 1056 height 209
click at [293, 239] on button "Save" at bounding box center [289, 235] width 44 height 14
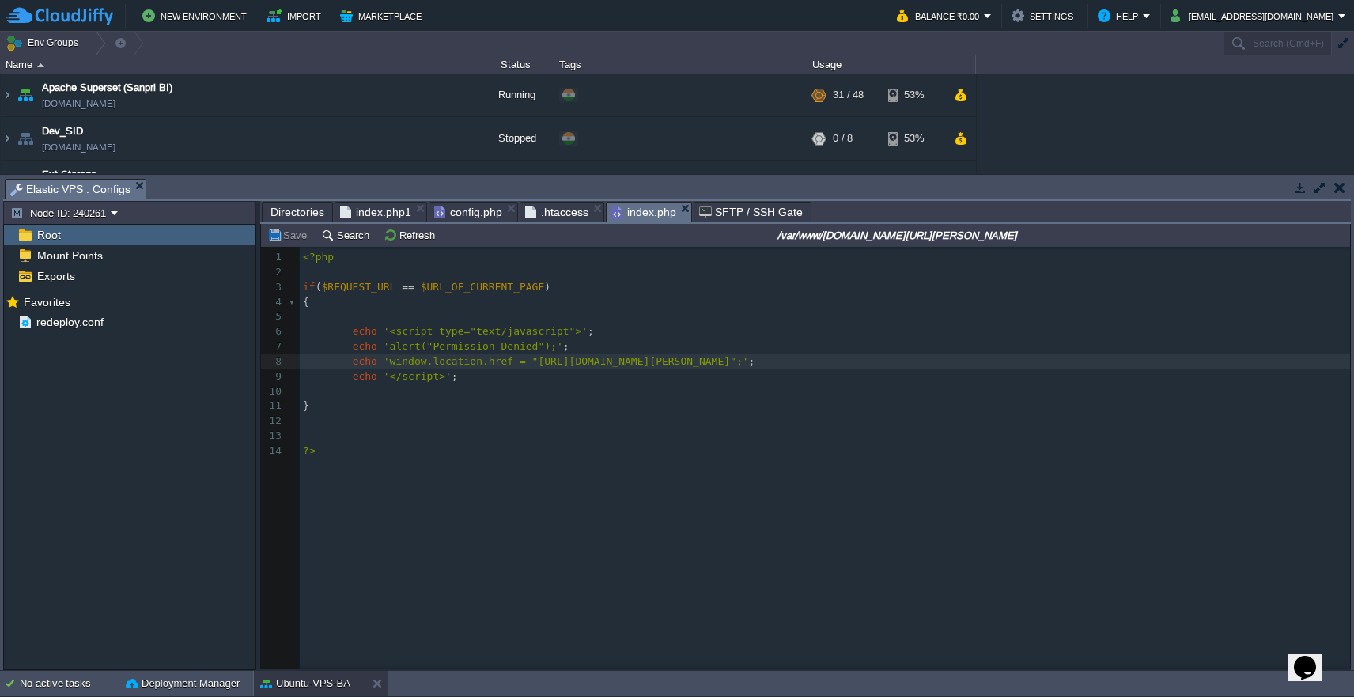
click at [958, 238] on input "/var/www/[DOMAIN_NAME][URL][PERSON_NAME]" at bounding box center [898, 234] width 900 height 19
click at [557, 217] on span ".htaccess" at bounding box center [556, 211] width 63 height 19
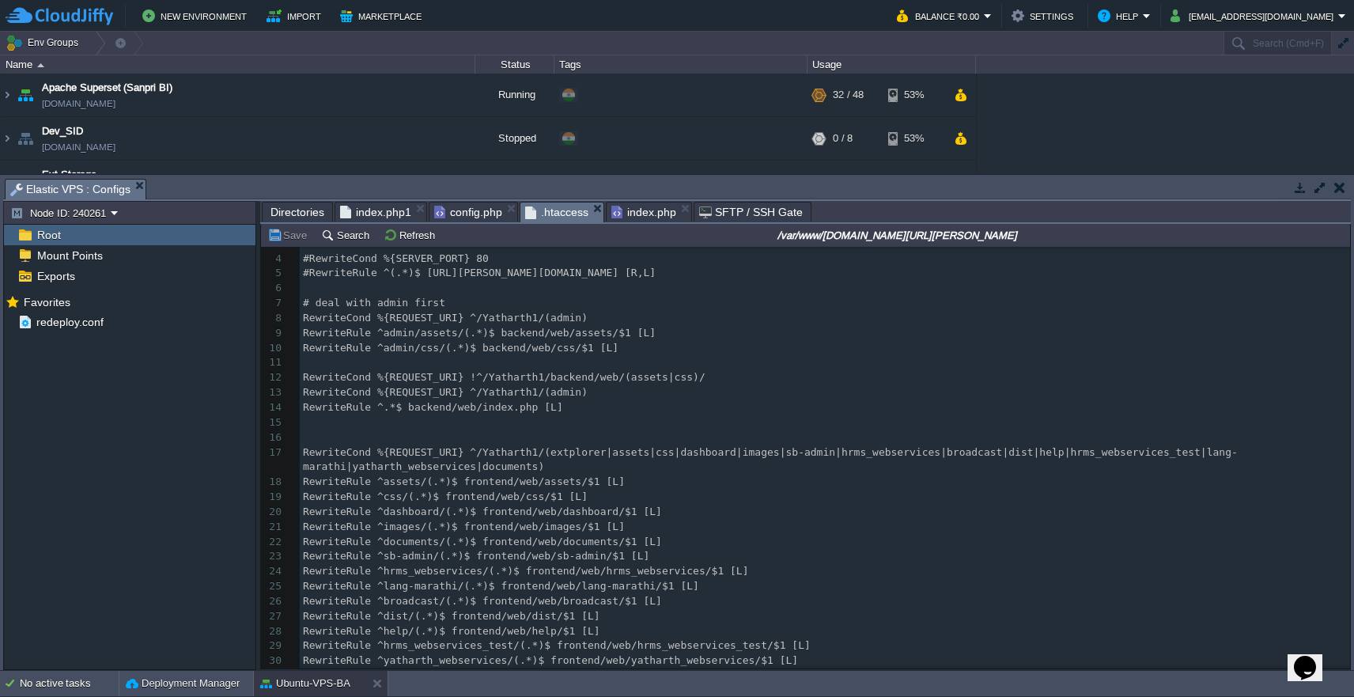
scroll to position [0, 0]
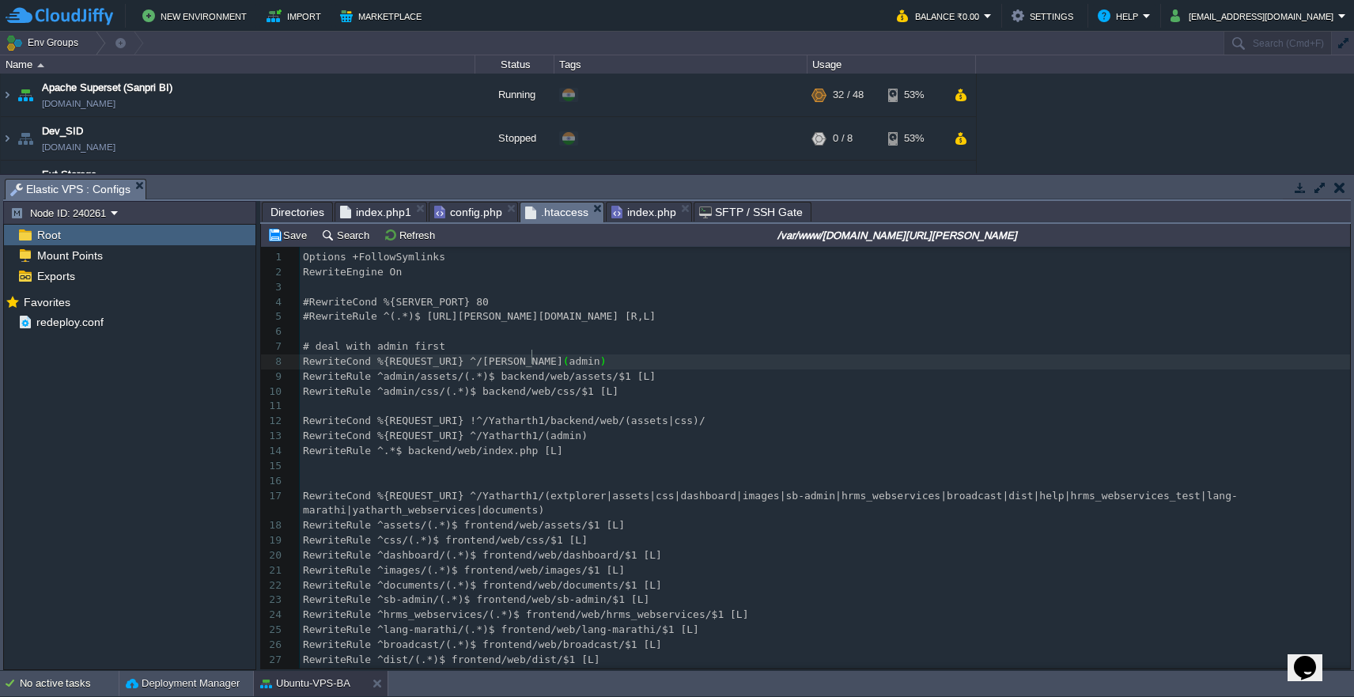
type textarea "/"
click at [544, 414] on div "x 1 Options +FollowSymlinks 2 RewriteEngine On 3 ​ 4 #RewriteCond %{SERVER_PORT…" at bounding box center [825, 600] width 1050 height 701
click at [539, 488] on div "x 1 Options +FollowSymlinks 2 RewriteEngine On 3 ​ 4 #RewriteCond %{SERVER_PORT…" at bounding box center [825, 600] width 1050 height 701
click at [539, 434] on div "x 1 Options +FollowSymlinks 2 RewriteEngine On 3 ​ 4 #RewriteCond %{SERVER_PORT…" at bounding box center [825, 600] width 1050 height 701
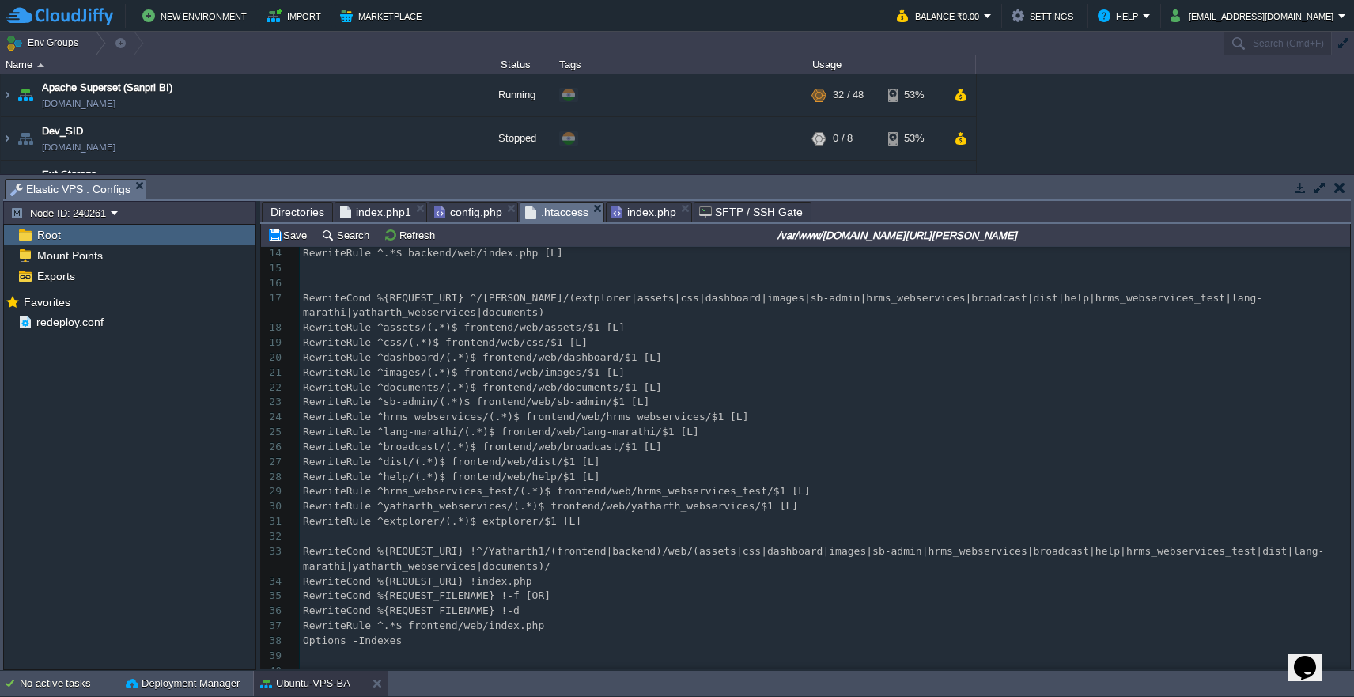
scroll to position [220, 0]
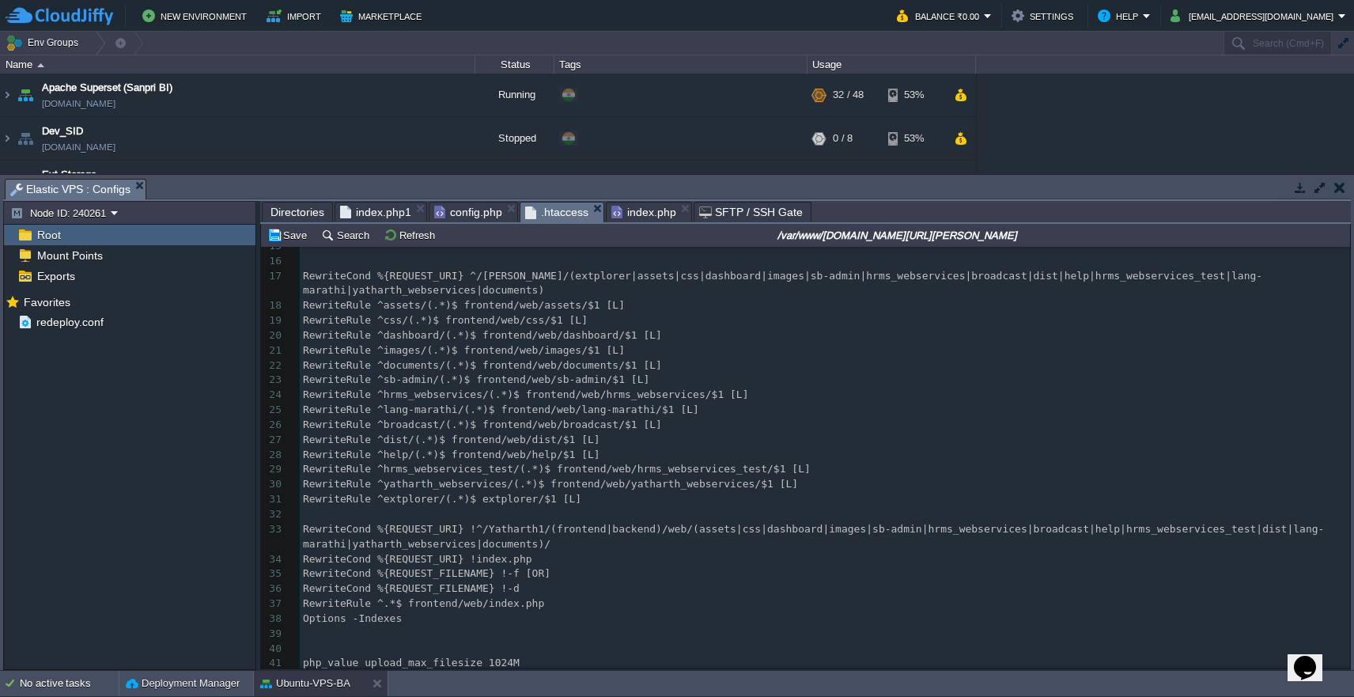
click at [546, 508] on div "x 1 Options +FollowSymlinks 2 RewriteEngine On 3 ​ 4 #RewriteCond %{SERVER_PORT…" at bounding box center [825, 380] width 1050 height 701
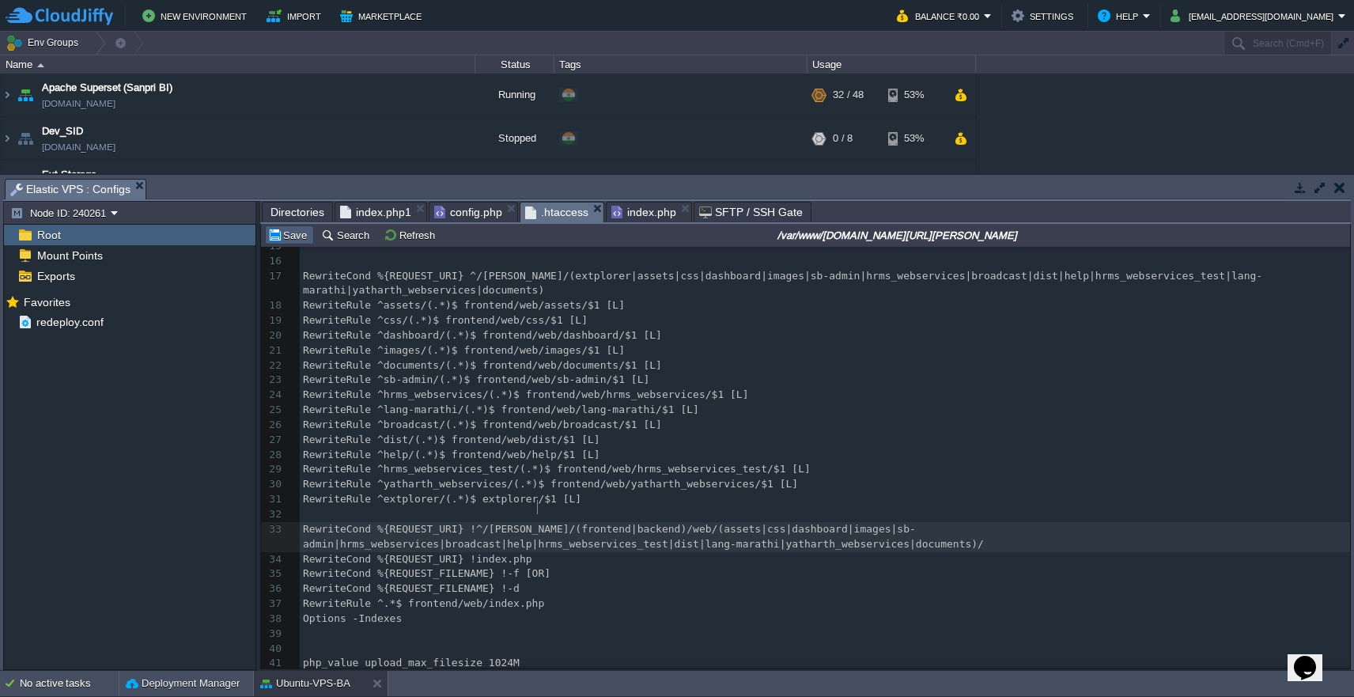
click at [286, 236] on button "Save" at bounding box center [289, 235] width 44 height 14
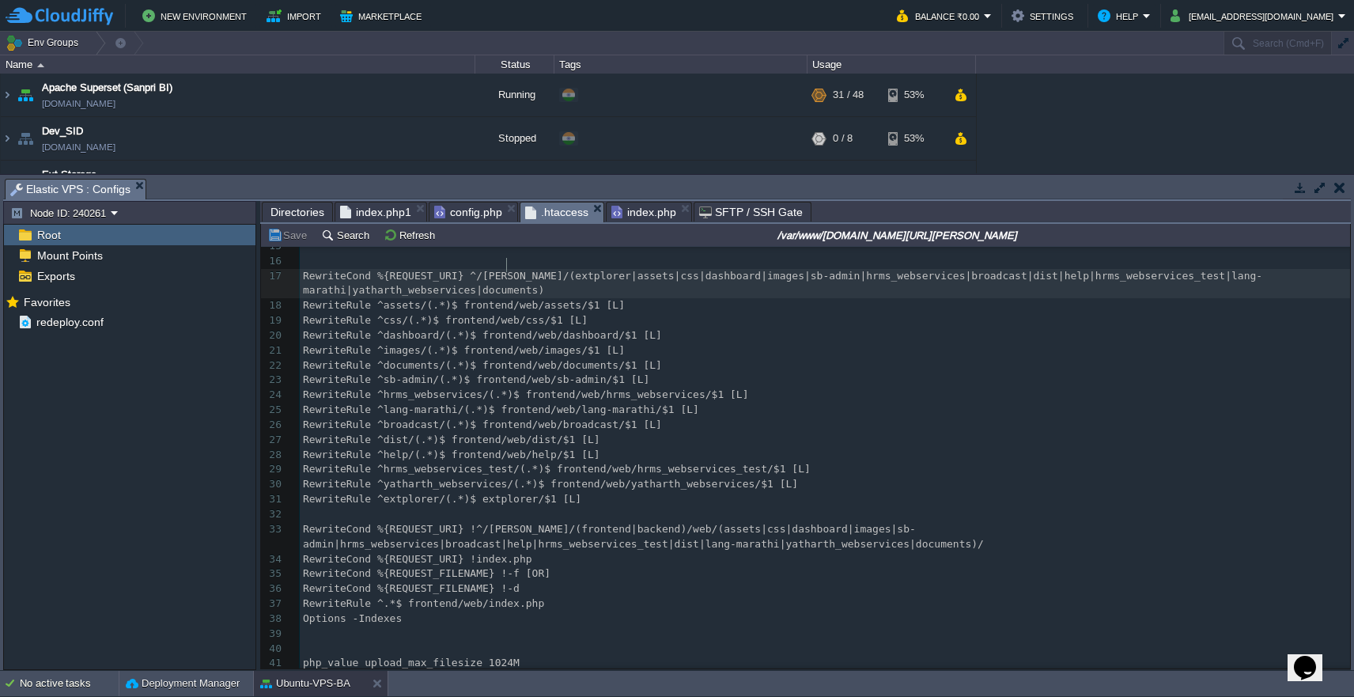
click at [509, 267] on div "x 1 Options +FollowSymlinks 2 RewriteEngine On 3 ​ 4 #RewriteCond %{SERVER_PORT…" at bounding box center [825, 380] width 1050 height 701
type textarea "[PERSON_NAME]"
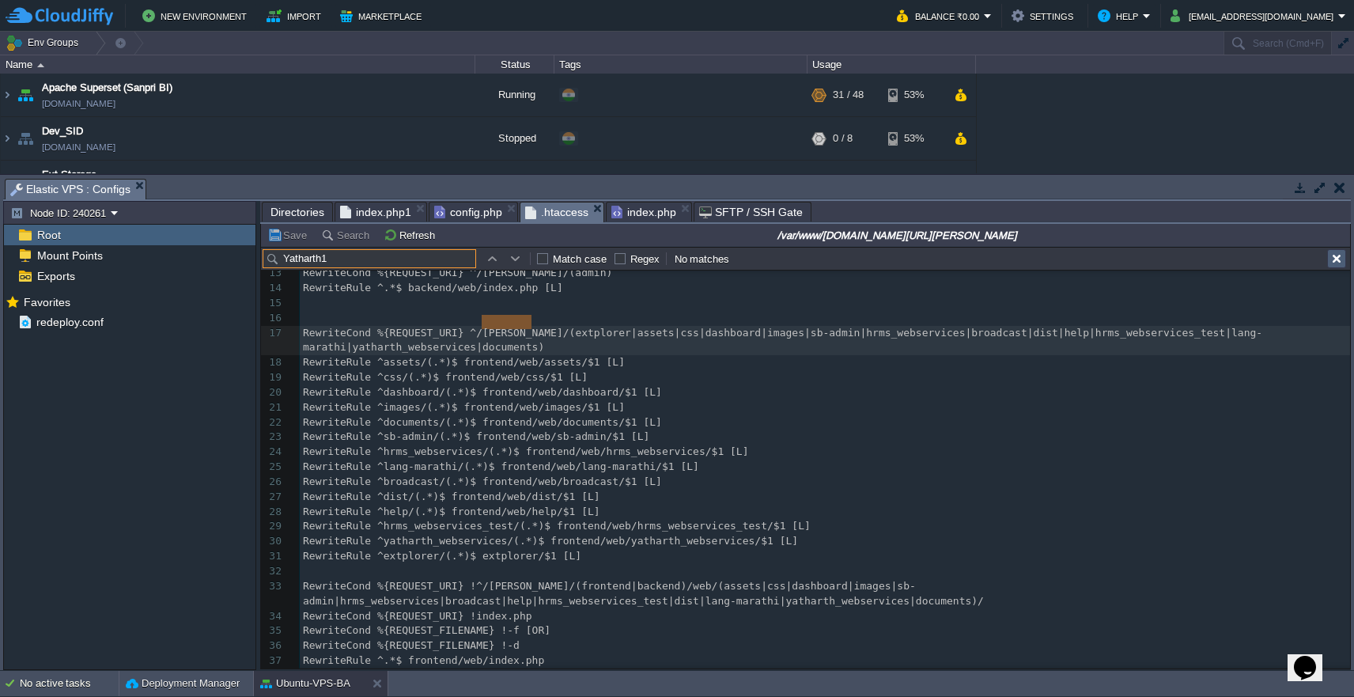
type input "Yatharth1"
click at [1336, 264] on button "button" at bounding box center [1336, 258] width 14 height 14
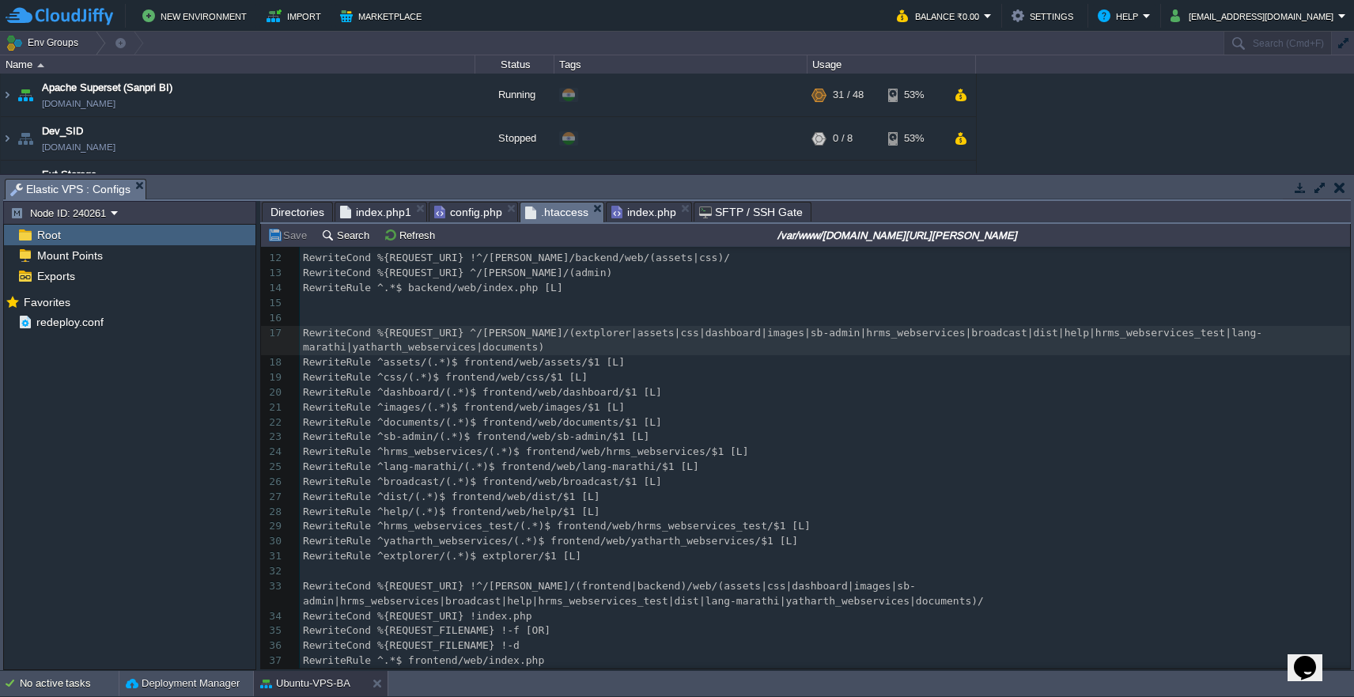
scroll to position [254, 0]
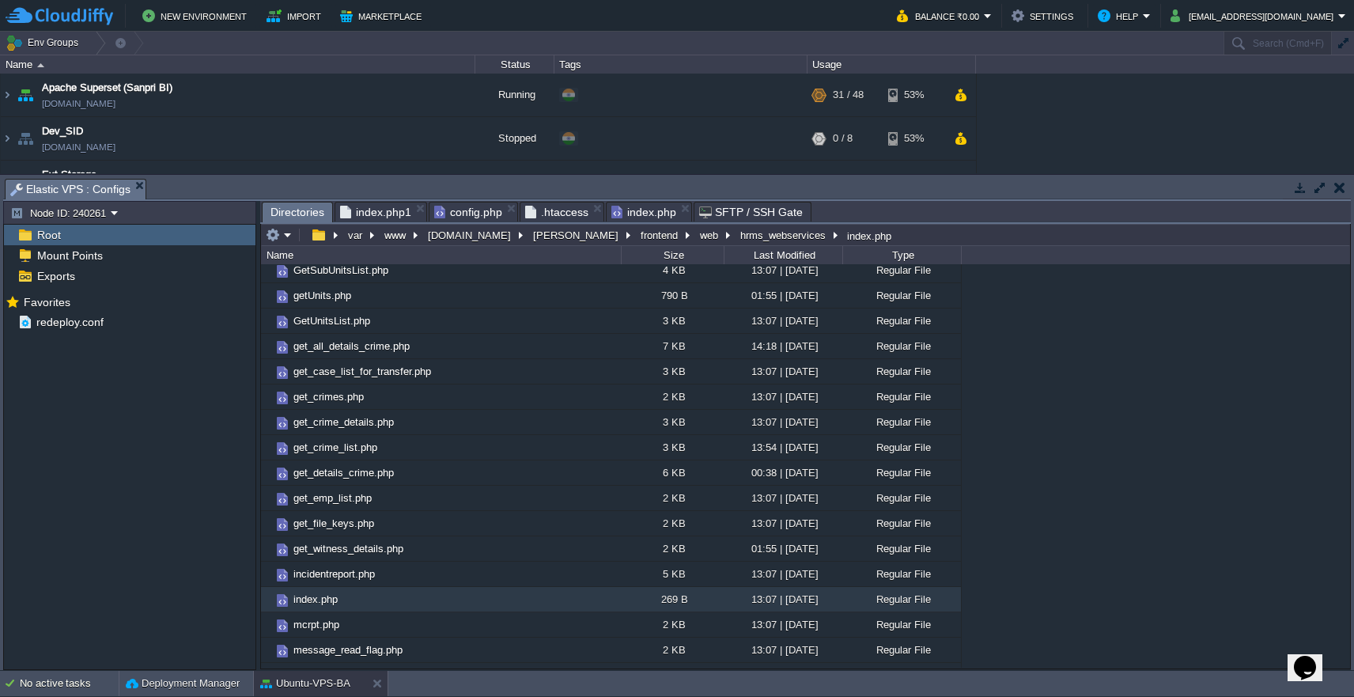
click at [298, 215] on span "Directories" at bounding box center [297, 212] width 54 height 20
click at [698, 242] on button "web" at bounding box center [710, 235] width 25 height 14
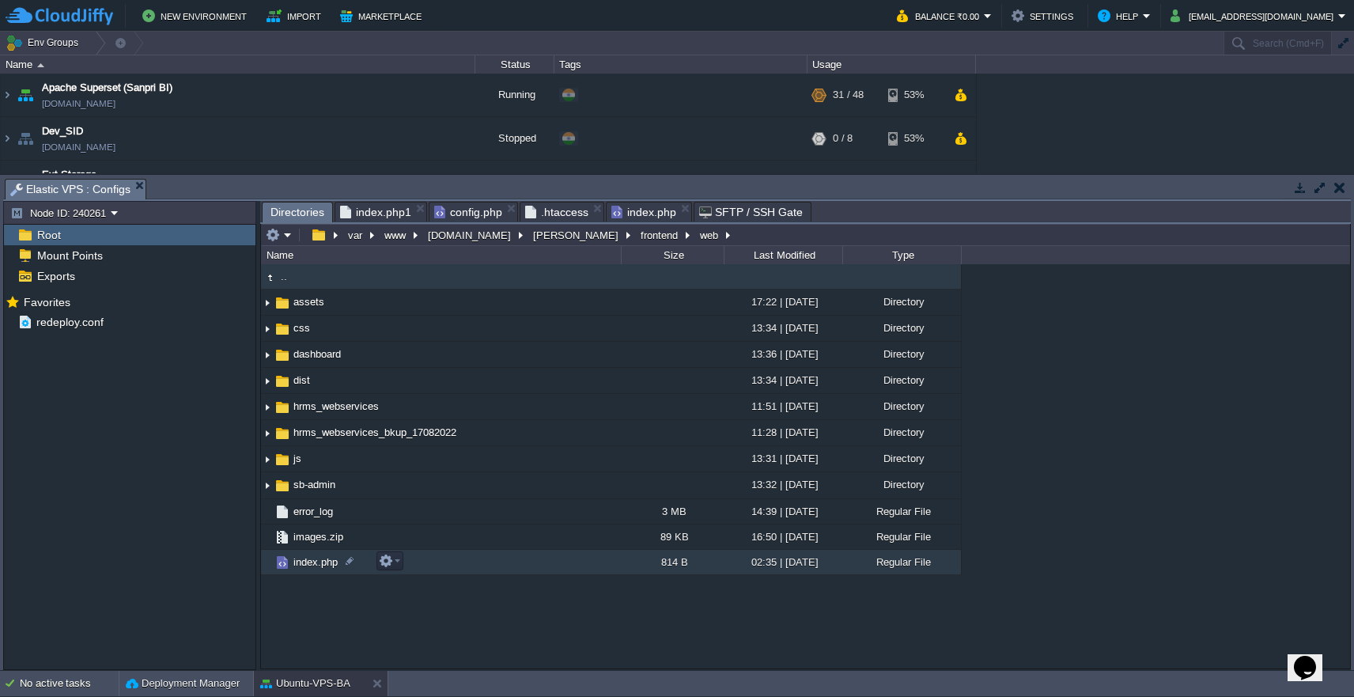
click at [293, 563] on span "index.php" at bounding box center [315, 561] width 49 height 13
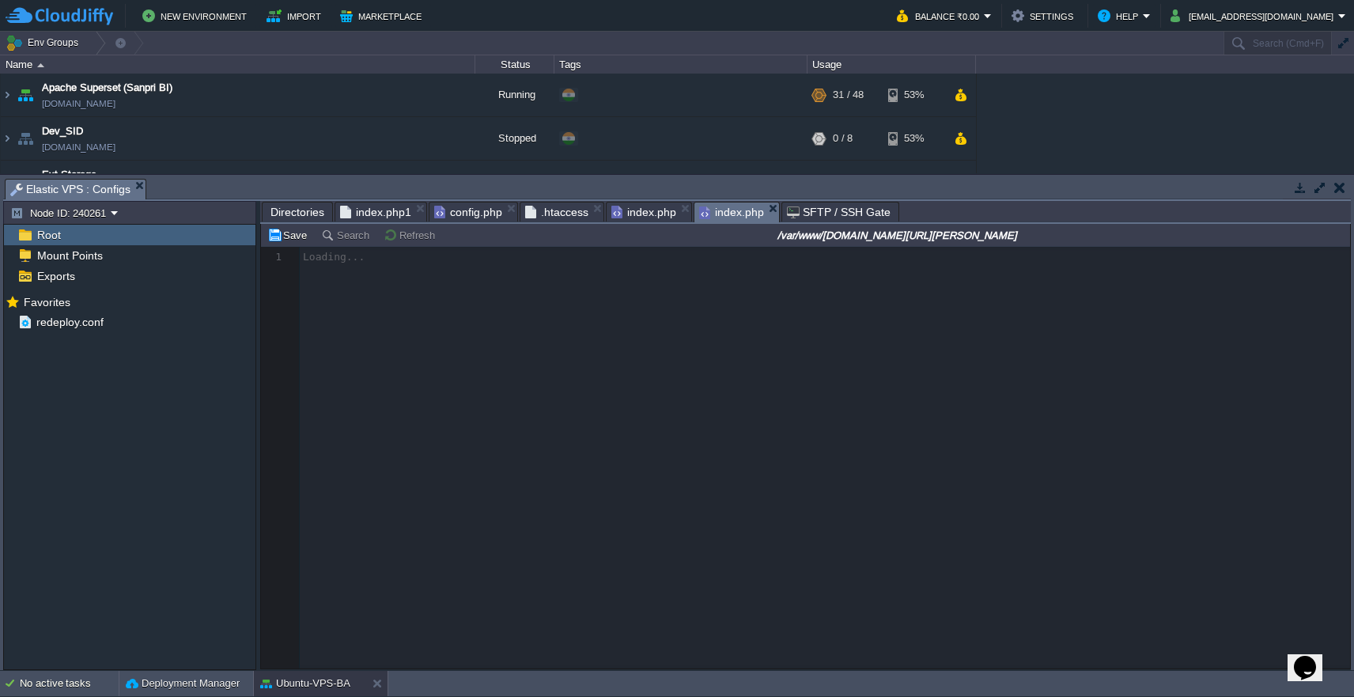
scroll to position [6, 0]
